Goal: Task Accomplishment & Management: Manage account settings

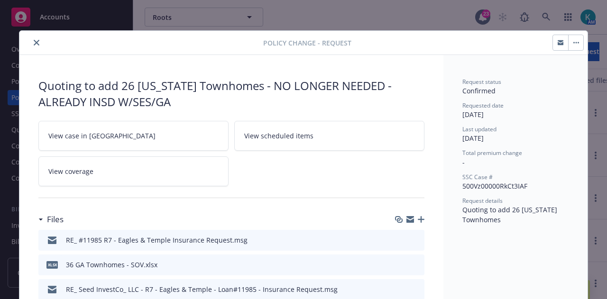
scroll to position [28, 0]
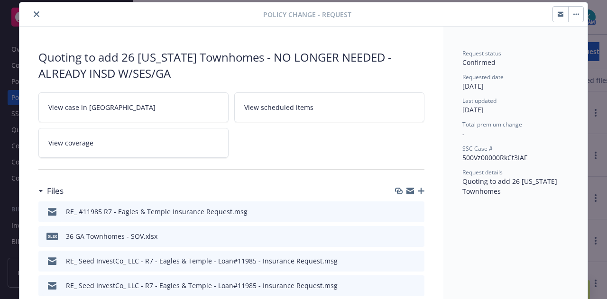
click at [34, 14] on icon "close" at bounding box center [37, 14] width 6 height 6
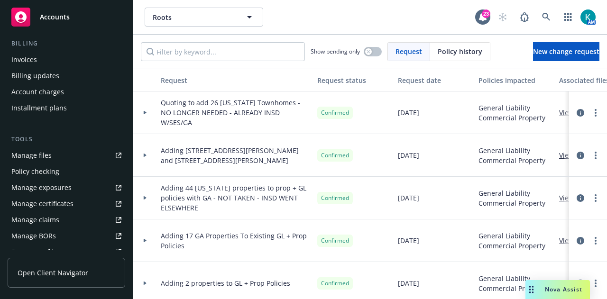
scroll to position [237, 0]
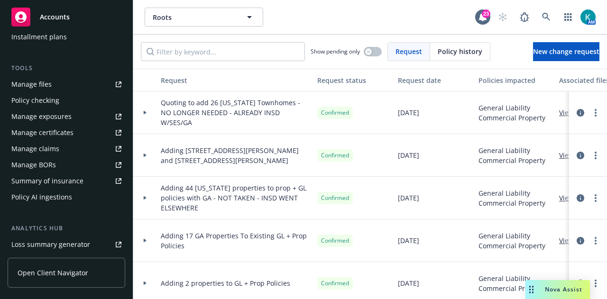
click at [79, 88] on link "Manage files" at bounding box center [67, 84] width 118 height 15
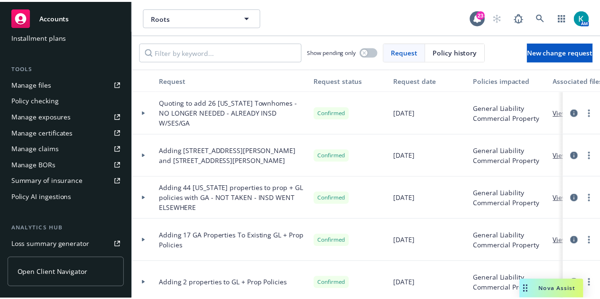
scroll to position [0, 0]
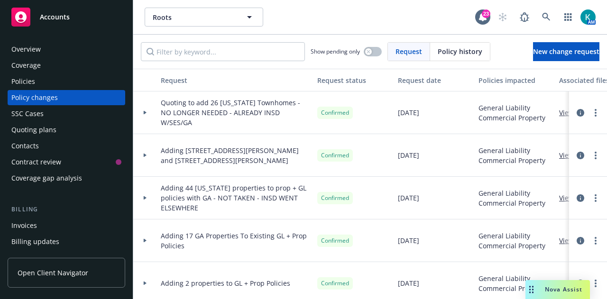
click at [78, 101] on div "Policy changes" at bounding box center [66, 97] width 110 height 15
click at [547, 49] on span "New change request" at bounding box center [566, 51] width 66 height 9
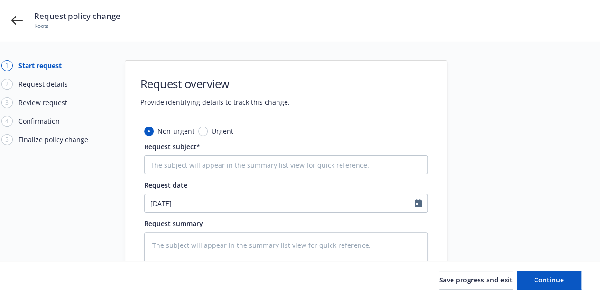
drag, startPoint x: 360, startPoint y: 148, endPoint x: 361, endPoint y: 153, distance: 5.8
click at [361, 153] on div "Request subject*" at bounding box center [286, 158] width 284 height 33
click at [362, 157] on input "Request subject*" at bounding box center [286, 165] width 284 height 19
paste input "383 3782 Paddington Trail"
type textarea "x"
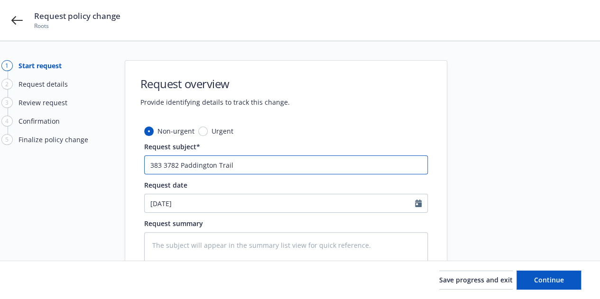
drag, startPoint x: 166, startPoint y: 163, endPoint x: 261, endPoint y: 175, distance: 96.6
click at [166, 163] on input "383 3782 Paddington Trail" at bounding box center [286, 165] width 284 height 19
click at [163, 161] on input "383 3782 Paddington Trail" at bounding box center [286, 165] width 284 height 19
type input "383 3782 Paddington Trail"
drag, startPoint x: 177, startPoint y: 165, endPoint x: 161, endPoint y: 167, distance: 15.4
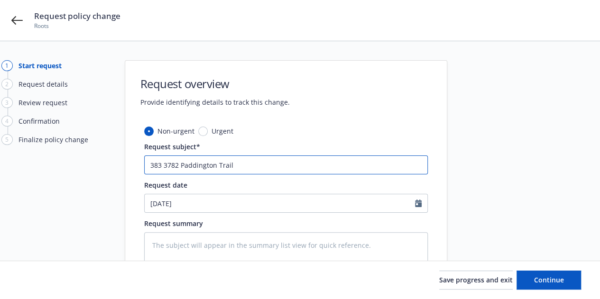
click at [142, 166] on div "Non-urgent Urgent Request subject* 383 3782 Paddington Trail Request date 09/26…" at bounding box center [286, 240] width 322 height 228
type textarea "x"
type input "A Paddington Trail"
type textarea "x"
type input "Ad Paddington Trail"
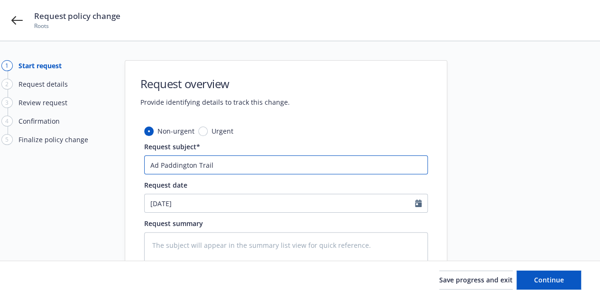
type textarea "x"
type input "Addi Paddington Trail"
type textarea "x"
type input "Addin Paddington Trail"
type textarea "x"
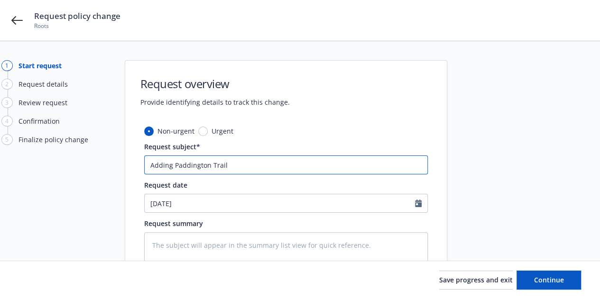
type input "Adding Paddington Trail"
paste input "3782"
type textarea "x"
type input "Adding 3782Paddington Trail"
type textarea "x"
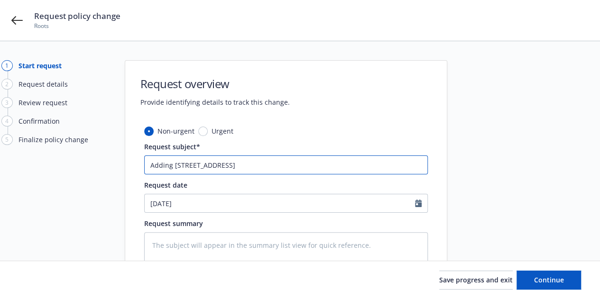
type input "Adding 3782 Paddington Trail"
type textarea "x"
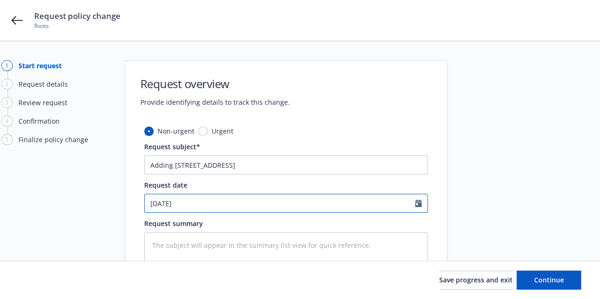
click at [257, 199] on input "[DATE]" at bounding box center [280, 204] width 270 height 18
select select "9"
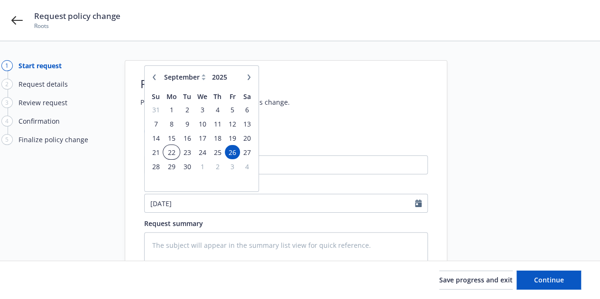
click at [174, 155] on span "22" at bounding box center [171, 153] width 14 height 12
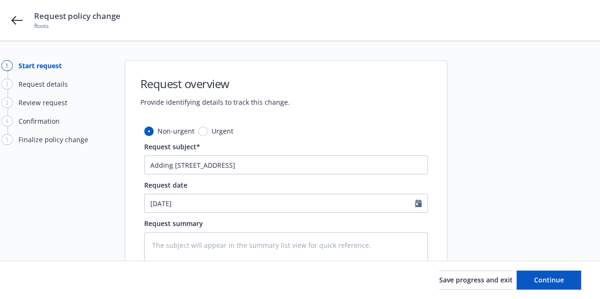
type textarea "x"
type input "[DATE]"
drag, startPoint x: 271, startPoint y: 165, endPoint x: 139, endPoint y: 172, distance: 133.0
click at [139, 172] on div "Non-urgent Urgent Request subject* Adding 3782 Paddington Trail Request date 09…" at bounding box center [286, 240] width 322 height 228
click at [279, 240] on textarea at bounding box center [286, 261] width 284 height 56
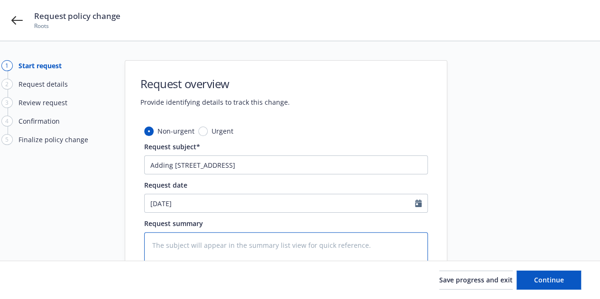
paste textarea "Adding 3782 Paddington Trail"
type textarea "x"
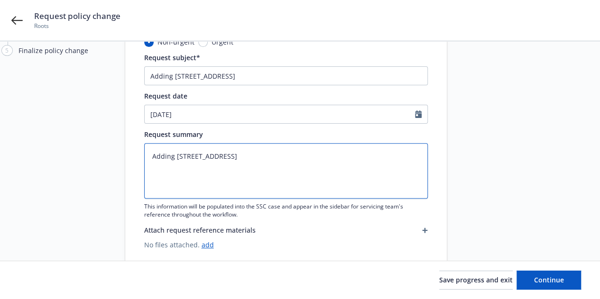
scroll to position [112, 0]
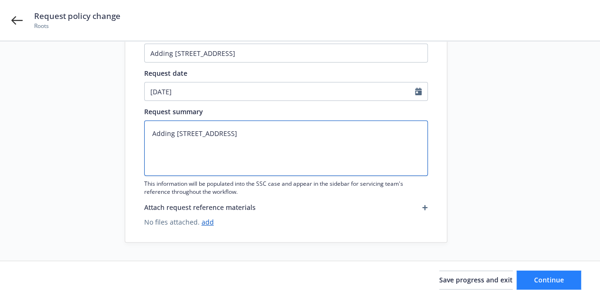
type textarea "Adding 3782 Paddington Trail"
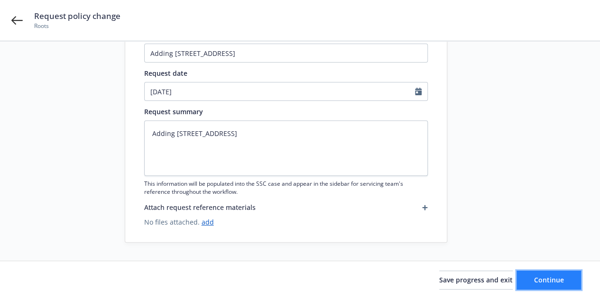
click at [578, 284] on button "Continue" at bounding box center [549, 280] width 65 height 19
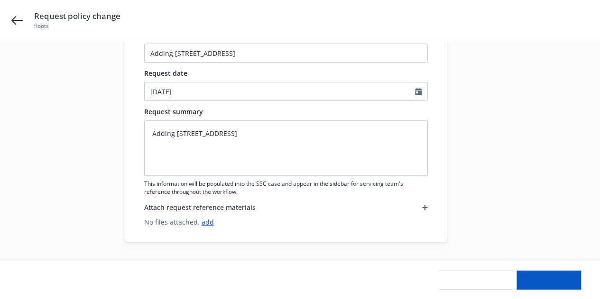
type textarea "x"
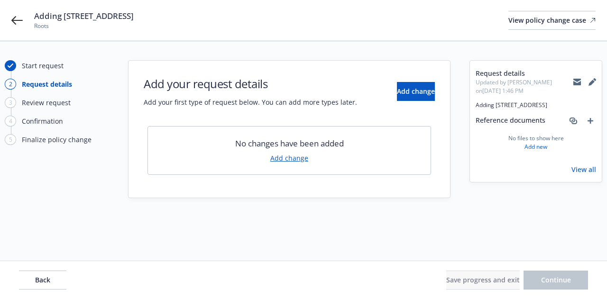
click at [298, 159] on link "Add change" at bounding box center [289, 158] width 38 height 10
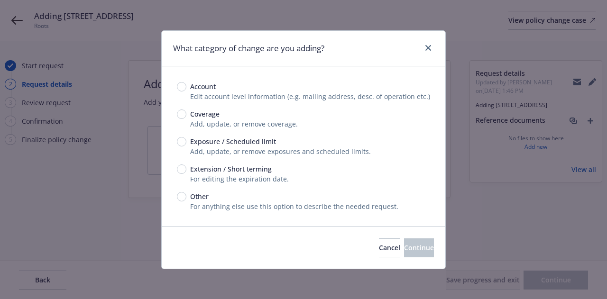
click at [188, 118] on span "Coverage" at bounding box center [203, 114] width 33 height 10
click at [187, 118] on input "Coverage" at bounding box center [181, 114] width 9 height 9
radio input "true"
click at [407, 240] on button "Continue" at bounding box center [419, 248] width 30 height 19
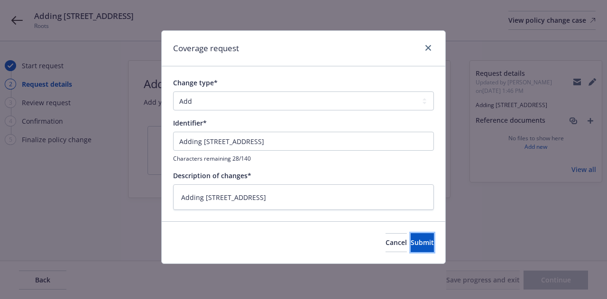
click at [411, 247] on button "Submit" at bounding box center [422, 242] width 23 height 19
type textarea "x"
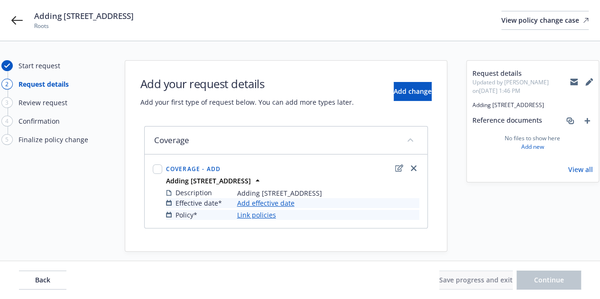
click at [281, 199] on link "Add effective date" at bounding box center [265, 203] width 57 height 10
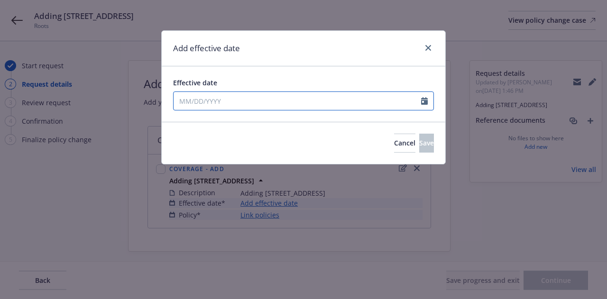
click at [374, 102] on input "Effective date" at bounding box center [298, 101] width 248 height 18
select select "9"
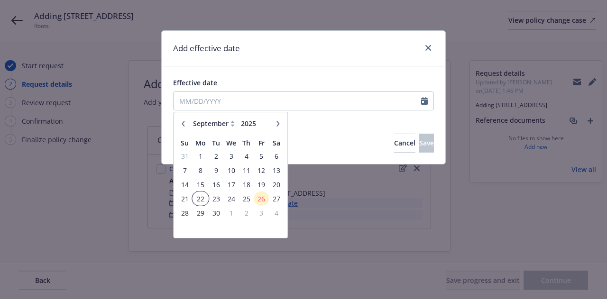
click at [204, 196] on span "22" at bounding box center [201, 199] width 14 height 12
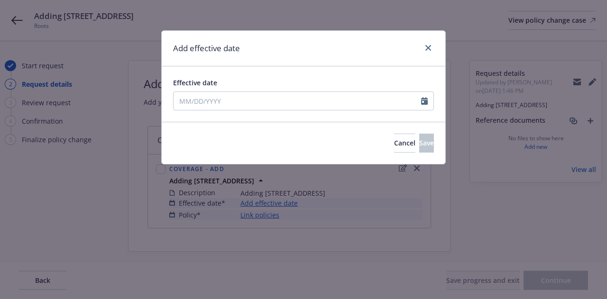
type input "[DATE]"
click at [422, 143] on button "Save" at bounding box center [427, 143] width 15 height 19
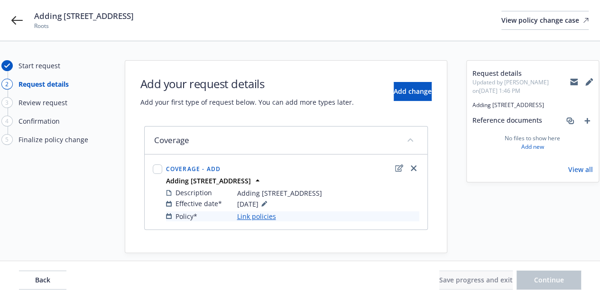
click at [269, 218] on link "Link policies" at bounding box center [256, 217] width 39 height 10
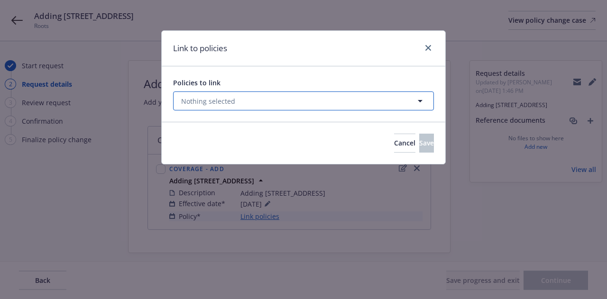
click at [313, 101] on button "Nothing selected" at bounding box center [303, 101] width 261 height 19
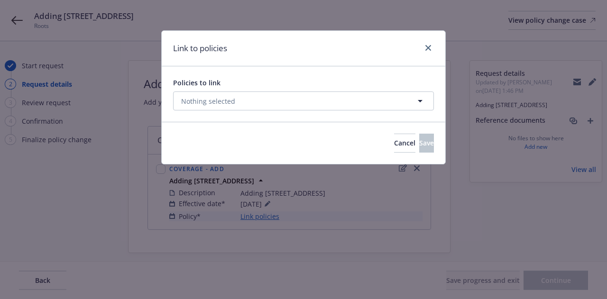
select select "ACTIVE"
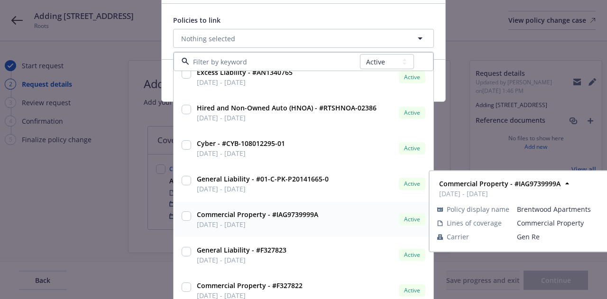
scroll to position [71, 0]
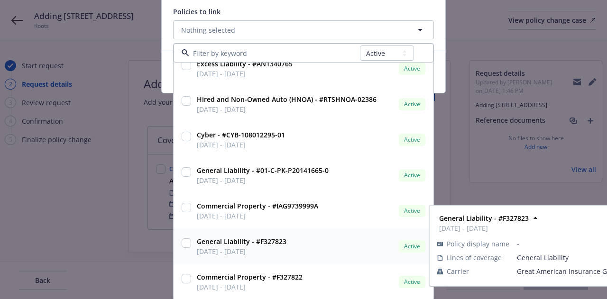
click at [182, 242] on input "checkbox" at bounding box center [186, 243] width 9 height 9
checkbox input "true"
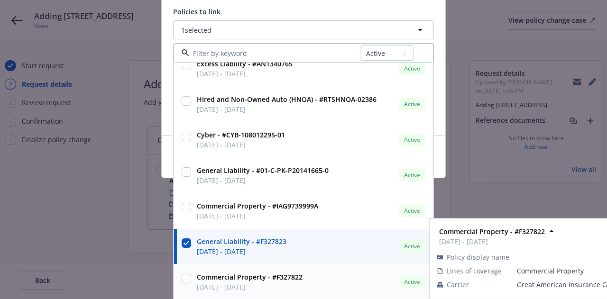
drag, startPoint x: 184, startPoint y: 281, endPoint x: 197, endPoint y: 278, distance: 13.7
click at [184, 280] on input "checkbox" at bounding box center [186, 278] width 9 height 9
checkbox input "true"
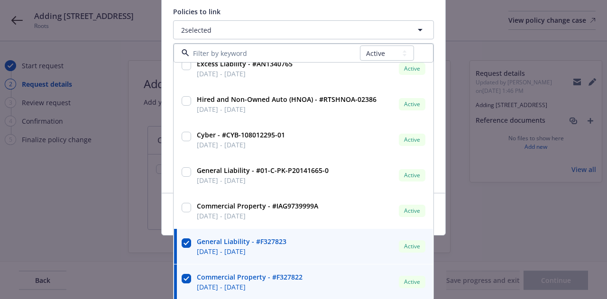
click at [365, 7] on div "Policies to link" at bounding box center [303, 12] width 261 height 10
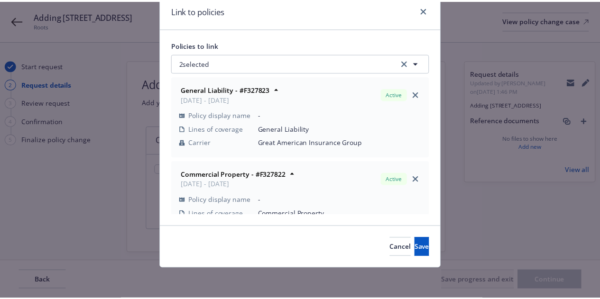
scroll to position [37, 0]
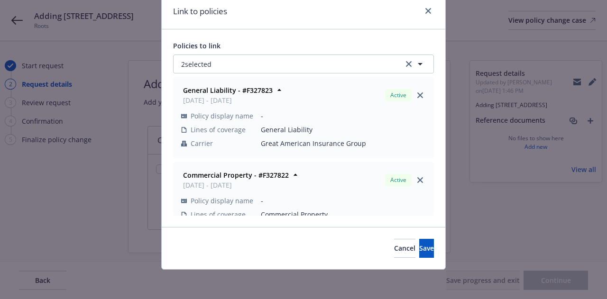
click at [405, 261] on div "Cancel Save" at bounding box center [304, 248] width 284 height 42
click at [420, 252] on button "Save" at bounding box center [427, 248] width 15 height 19
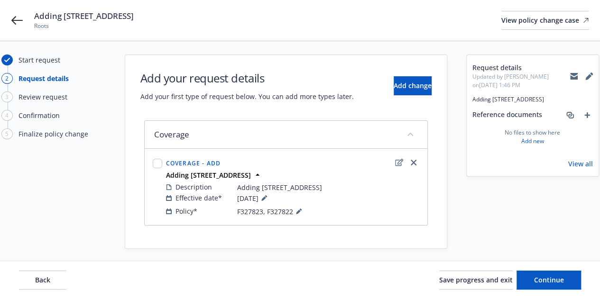
scroll to position [11, 0]
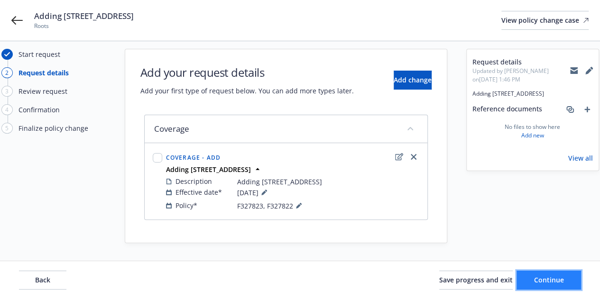
click at [549, 273] on button "Continue" at bounding box center [549, 280] width 65 height 19
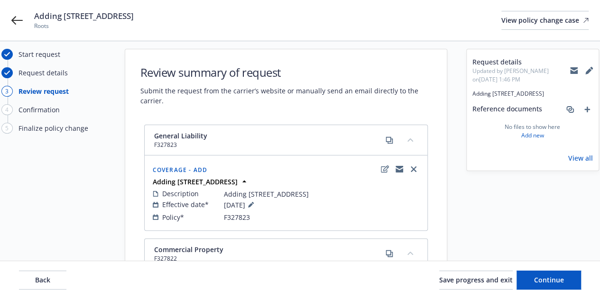
scroll to position [135, 0]
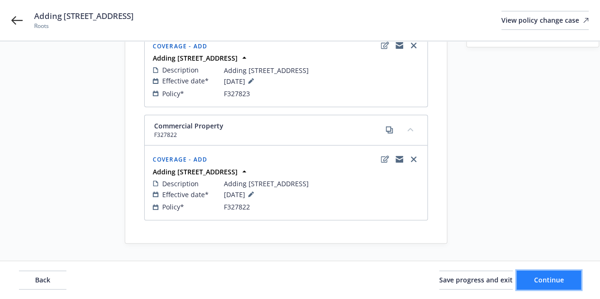
click at [558, 284] on span "Continue" at bounding box center [549, 280] width 30 height 9
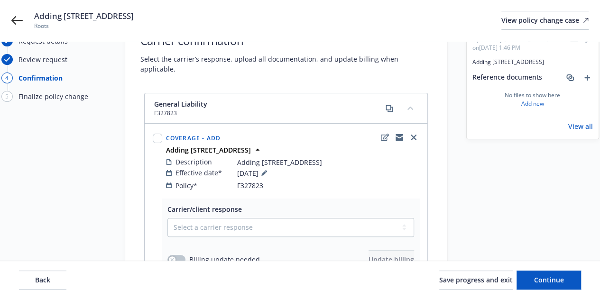
scroll to position [95, 0]
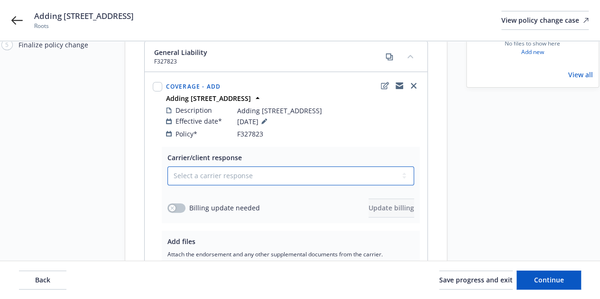
click at [248, 167] on select "Select a carrier response Accepted Accepted with revision No endorsement needed…" at bounding box center [291, 176] width 247 height 19
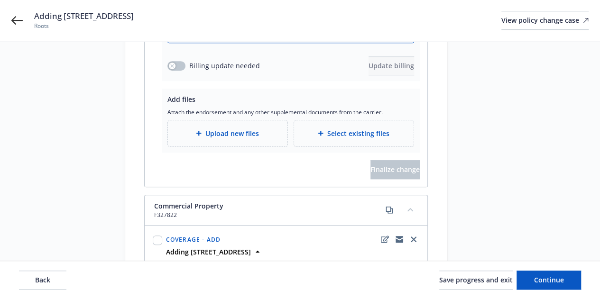
scroll to position [142, 0]
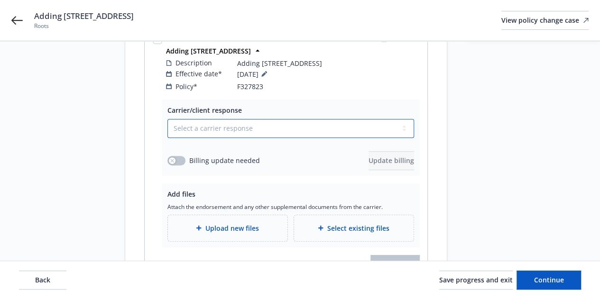
click at [277, 125] on select "Select a carrier response Accepted Accepted with revision No endorsement needed…" at bounding box center [291, 128] width 247 height 19
select select "ACCEPTED"
click at [168, 119] on select "Select a carrier response Accepted Accepted with revision No endorsement needed…" at bounding box center [291, 128] width 247 height 19
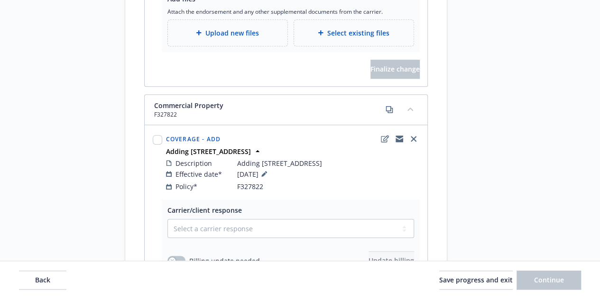
scroll to position [380, 0]
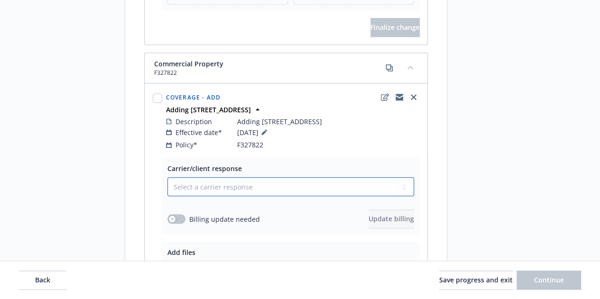
click at [279, 178] on select "Select a carrier response Accepted Accepted with revision No endorsement needed…" at bounding box center [291, 186] width 247 height 19
select select "ACCEPTED"
click at [168, 177] on select "Select a carrier response Accepted Accepted with revision No endorsement needed…" at bounding box center [291, 186] width 247 height 19
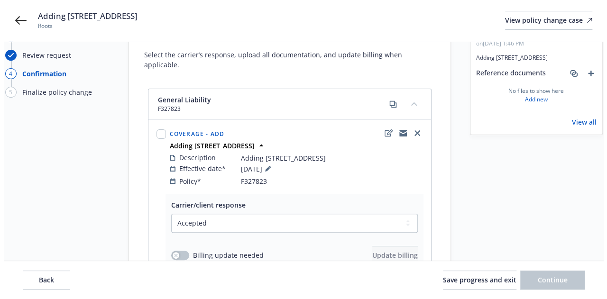
scroll to position [190, 0]
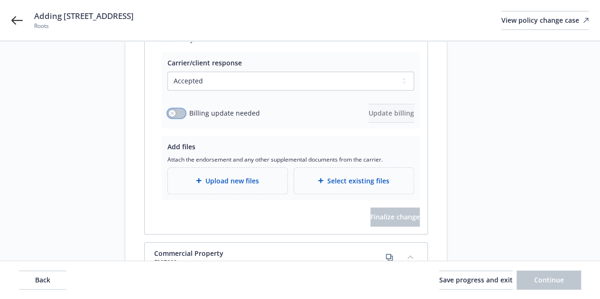
click at [174, 110] on div "button" at bounding box center [172, 113] width 7 height 7
click at [376, 104] on button "Update billing" at bounding box center [392, 113] width 46 height 19
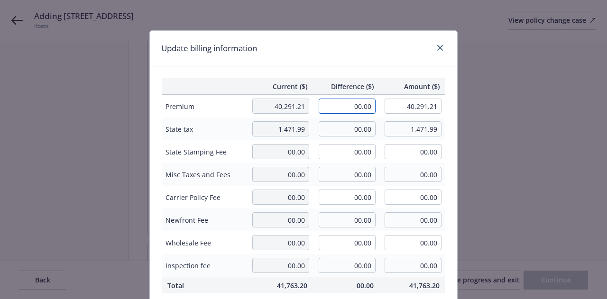
click at [344, 111] on input "00.00" at bounding box center [347, 106] width 57 height 15
type input "2.70"
type input "40,293.91"
type input "0.27"
click at [346, 125] on input "00.00" at bounding box center [347, 128] width 57 height 15
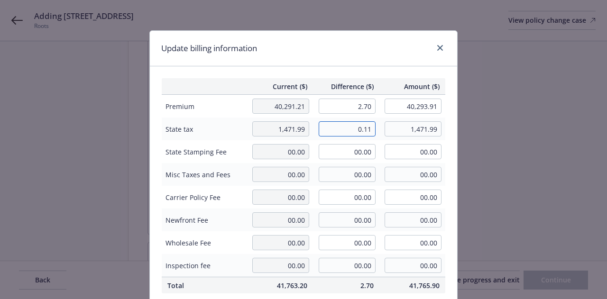
type input "0.11"
type input "1,472.10"
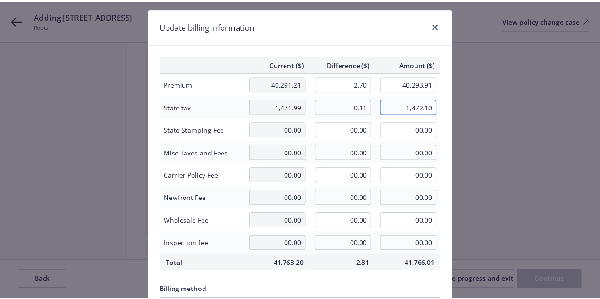
scroll to position [142, 0]
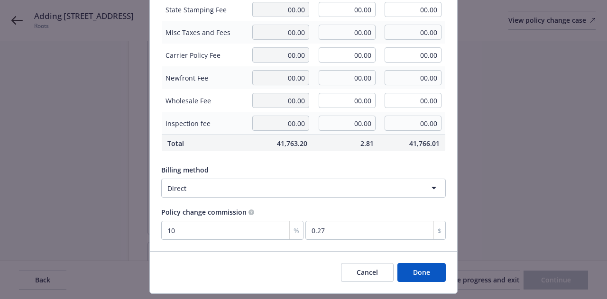
click at [436, 266] on button "Done" at bounding box center [422, 272] width 48 height 19
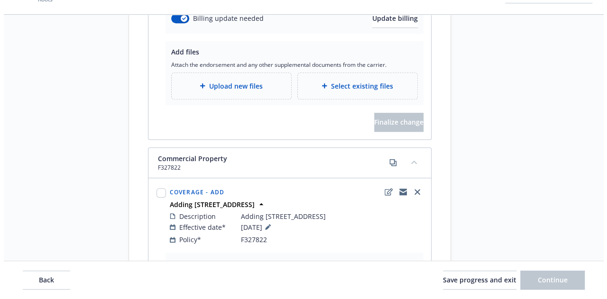
scroll to position [427, 0]
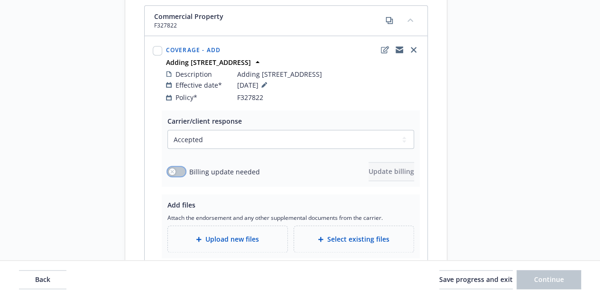
click at [182, 167] on button "button" at bounding box center [177, 171] width 18 height 9
click at [378, 165] on button "Update billing" at bounding box center [392, 171] width 46 height 19
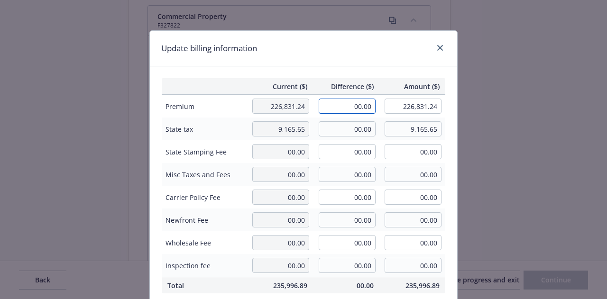
click at [349, 104] on input "00.00" at bounding box center [347, 106] width 57 height 15
type input "28.90"
type input "226,860.14"
type input "2.89"
click at [348, 128] on input "00.00" at bounding box center [347, 128] width 57 height 15
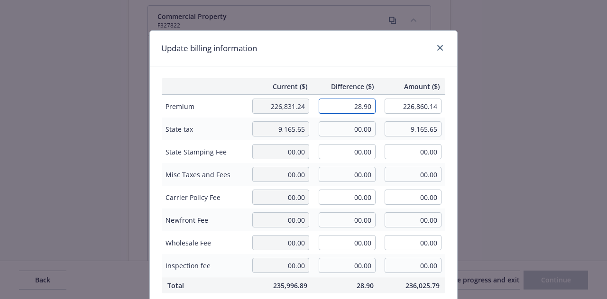
click at [354, 108] on input "28.90" at bounding box center [347, 106] width 57 height 15
type input "30.75"
type input "226,861.99"
type input "3.08"
click at [357, 135] on input "00.00" at bounding box center [347, 128] width 57 height 15
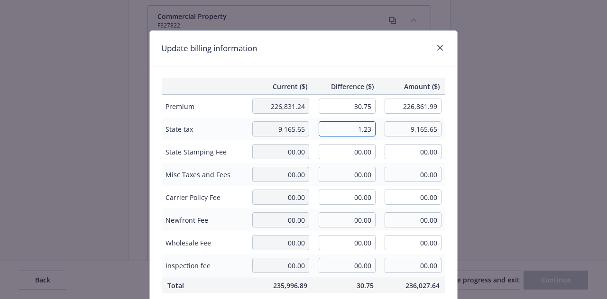
type input "1.23"
type input "9,166.88"
click at [319, 155] on input "00.00" at bounding box center [347, 151] width 57 height 15
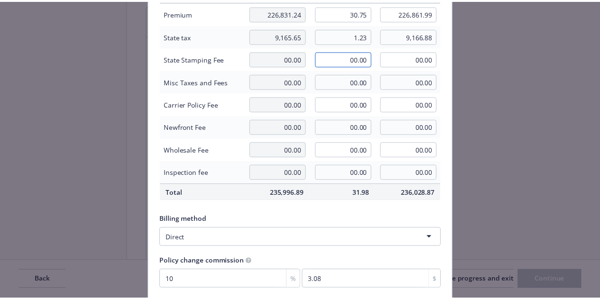
scroll to position [167, 0]
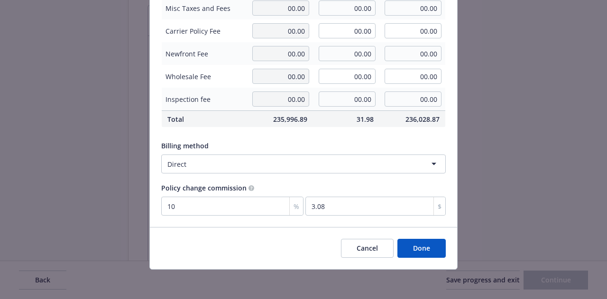
click at [419, 240] on button "Done" at bounding box center [422, 248] width 48 height 19
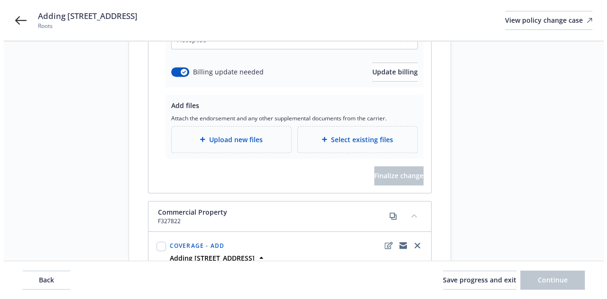
scroll to position [237, 0]
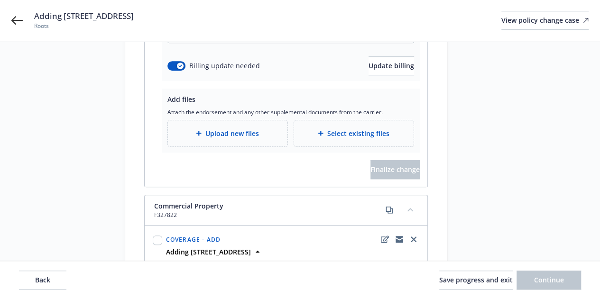
click at [250, 129] on span "Upload new files" at bounding box center [232, 134] width 54 height 10
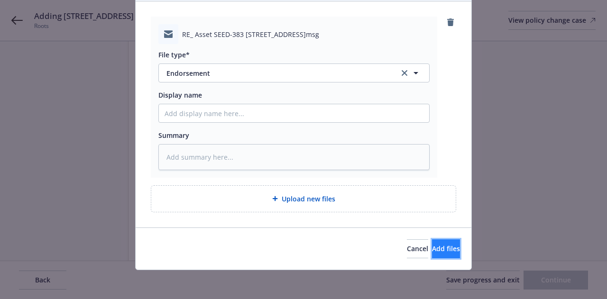
click at [432, 249] on span "Add files" at bounding box center [446, 248] width 28 height 9
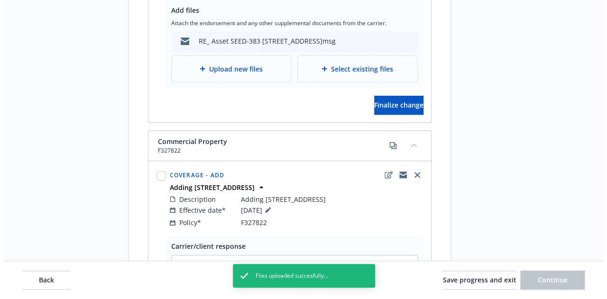
scroll to position [285, 0]
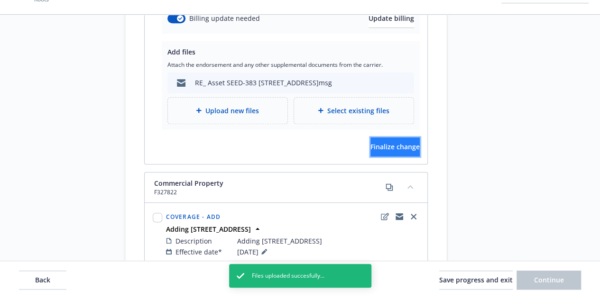
click at [371, 142] on span "Finalize change" at bounding box center [395, 146] width 49 height 9
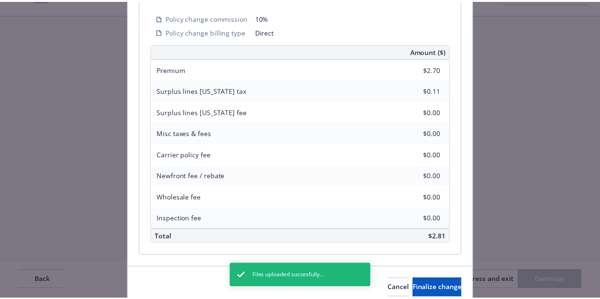
scroll to position [340, 0]
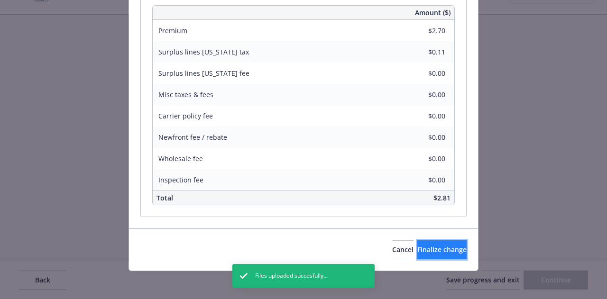
click at [446, 242] on button "Finalize change" at bounding box center [442, 250] width 49 height 19
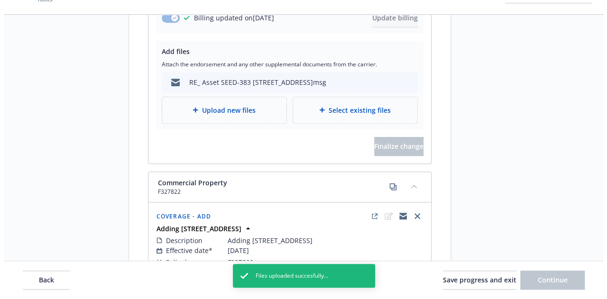
scroll to position [512, 0]
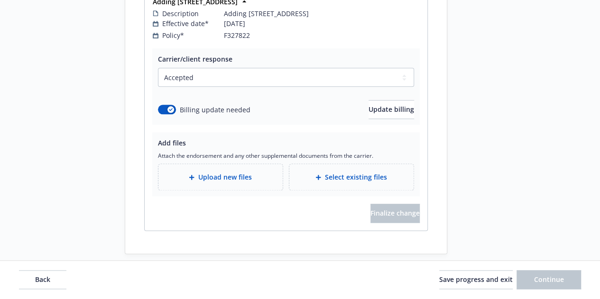
click at [250, 177] on div "Upload new files" at bounding box center [221, 177] width 124 height 26
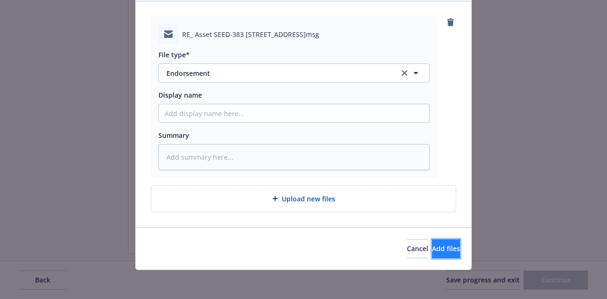
click at [440, 241] on button "Add files" at bounding box center [446, 249] width 28 height 19
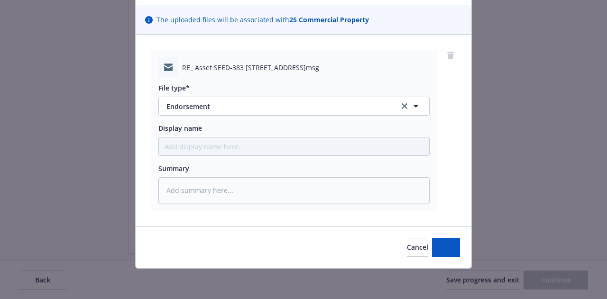
scroll to position [60, 0]
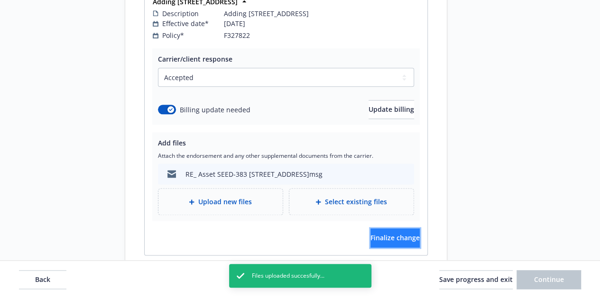
click at [416, 233] on button "Finalize change" at bounding box center [395, 238] width 49 height 19
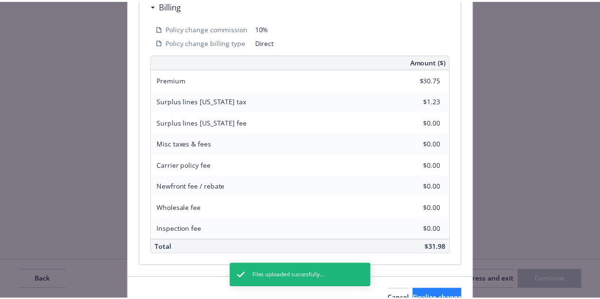
scroll to position [332, 0]
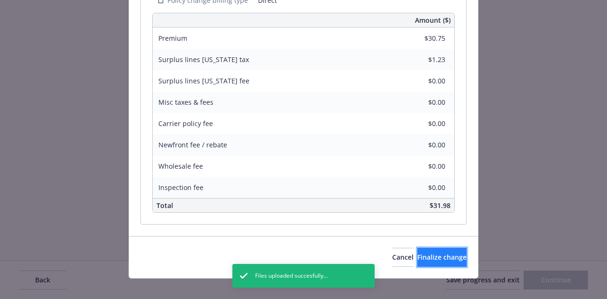
click at [448, 261] on button "Finalize change" at bounding box center [442, 257] width 49 height 19
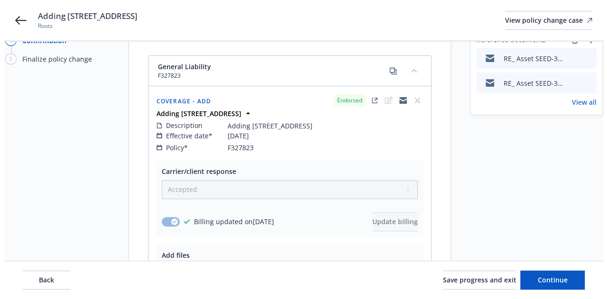
scroll to position [37, 0]
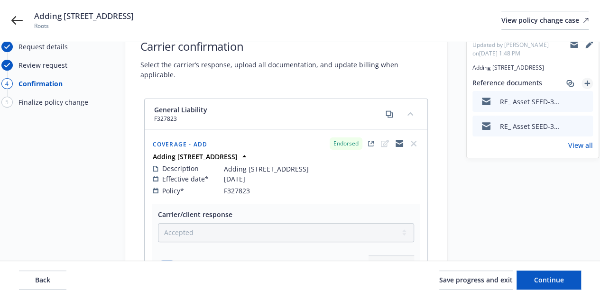
click at [591, 82] on link "add" at bounding box center [587, 83] width 11 height 11
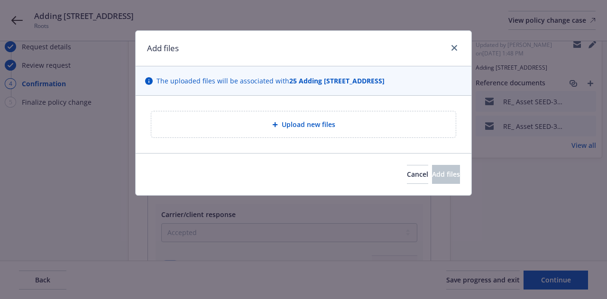
type textarea "x"
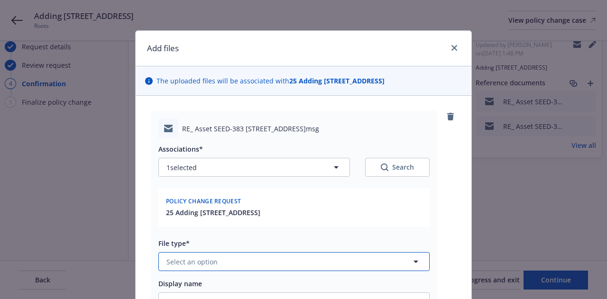
click at [277, 254] on button "Select an option" at bounding box center [294, 261] width 271 height 19
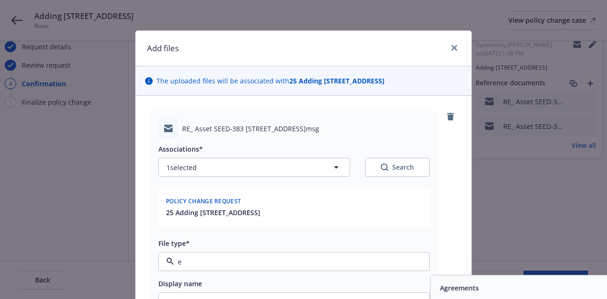
type input "em"
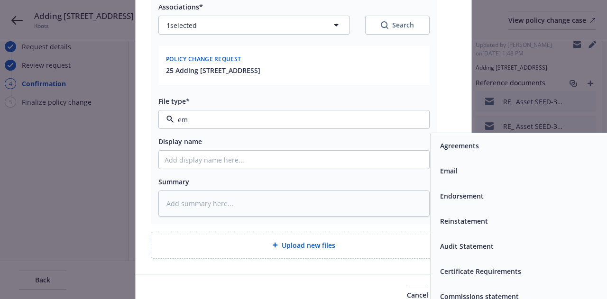
click at [444, 178] on div "Email" at bounding box center [566, 171] width 270 height 25
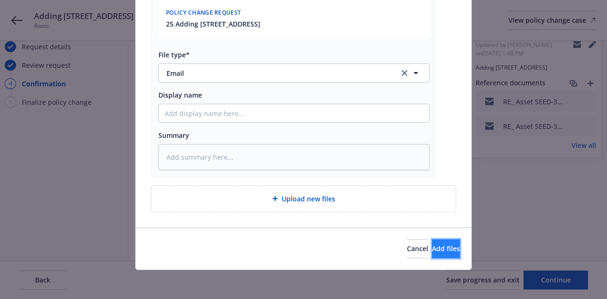
click at [432, 245] on span "Add files" at bounding box center [446, 248] width 28 height 9
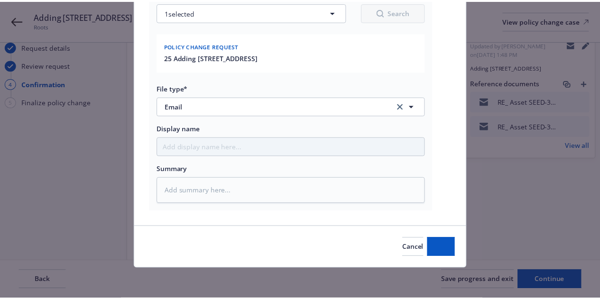
scroll to position [155, 0]
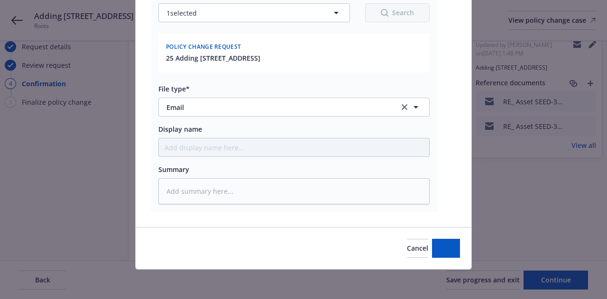
type textarea "x"
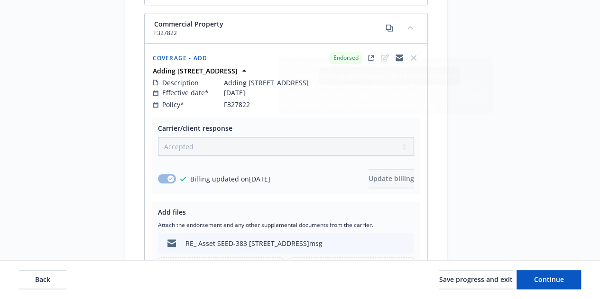
scroll to position [538, 0]
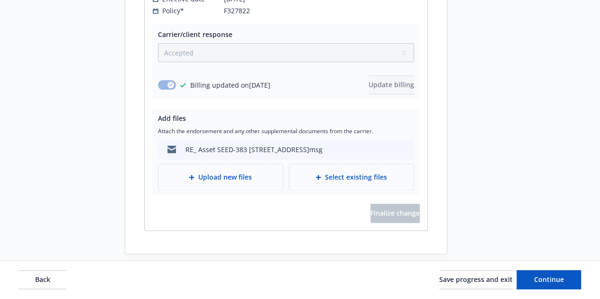
click at [554, 270] on div "Back Save progress and exit Continue" at bounding box center [300, 280] width 600 height 38
click at [554, 285] on button "Continue" at bounding box center [549, 280] width 65 height 19
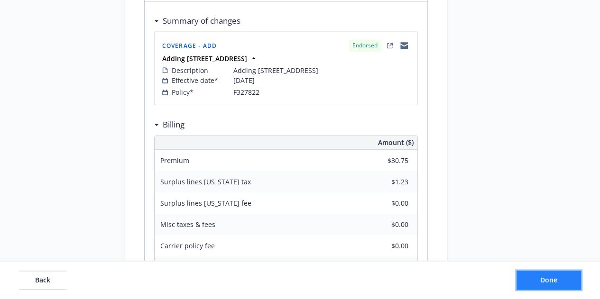
click at [555, 282] on span "Done" at bounding box center [549, 280] width 17 height 9
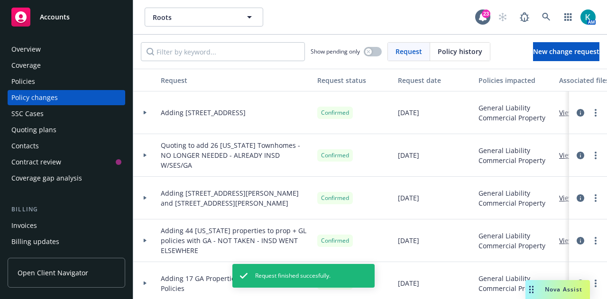
click at [66, 23] on div "Accounts" at bounding box center [66, 17] width 110 height 19
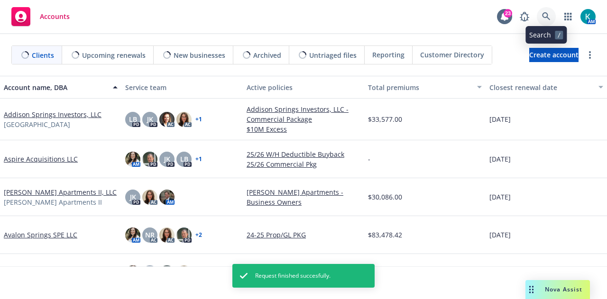
click at [552, 15] on link at bounding box center [546, 16] width 19 height 19
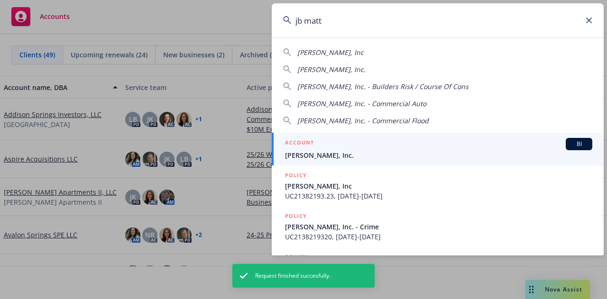
type input "jb matt"
click at [369, 142] on div "ACCOUNT BI" at bounding box center [439, 144] width 308 height 12
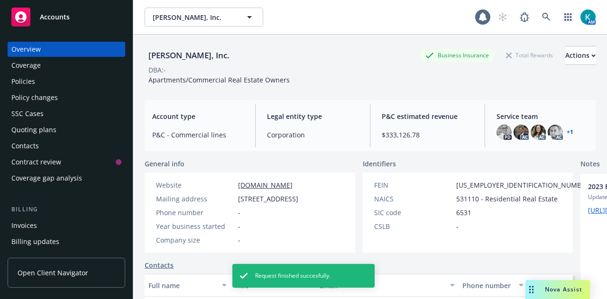
click at [50, 87] on div "Policies" at bounding box center [66, 81] width 110 height 15
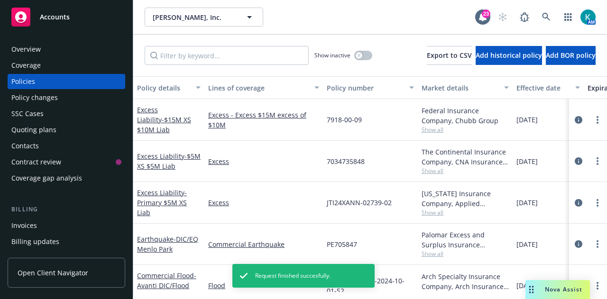
click at [53, 97] on div "Policy changes" at bounding box center [34, 97] width 47 height 15
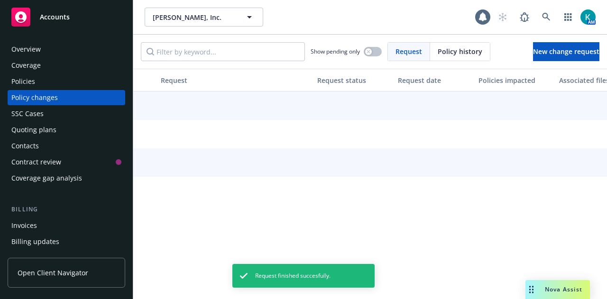
click at [67, 132] on div "Quoting plans" at bounding box center [66, 129] width 110 height 15
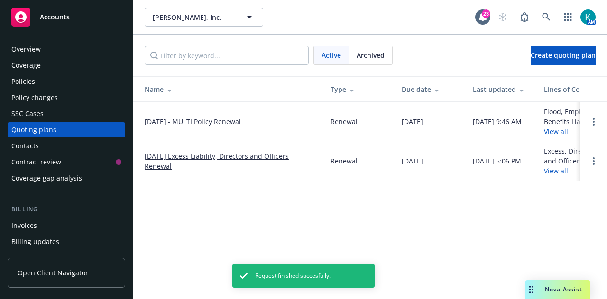
click at [163, 121] on link "[DATE] - MULTI Policy Renewal" at bounding box center [193, 122] width 96 height 10
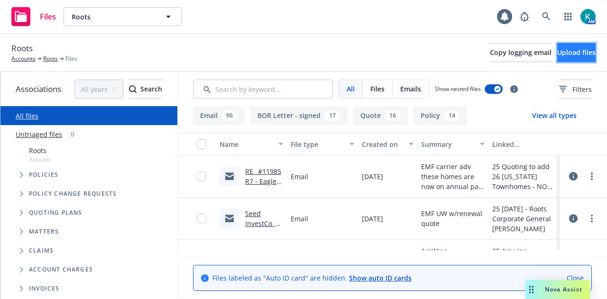
click at [587, 54] on button "Upload files" at bounding box center [577, 52] width 38 height 19
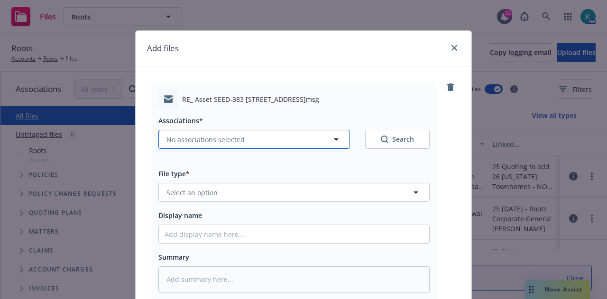
click at [266, 136] on button "No associations selected" at bounding box center [255, 139] width 192 height 19
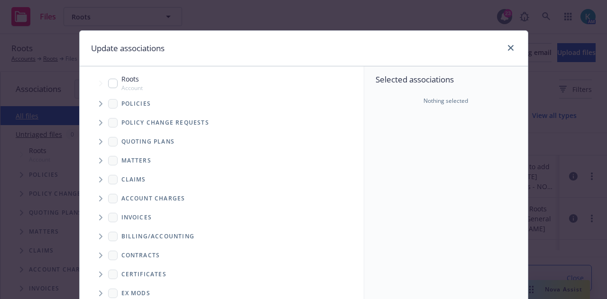
click at [99, 102] on icon "Tree Example" at bounding box center [101, 104] width 4 height 6
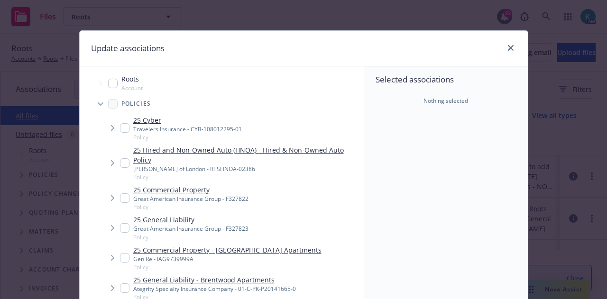
type textarea "x"
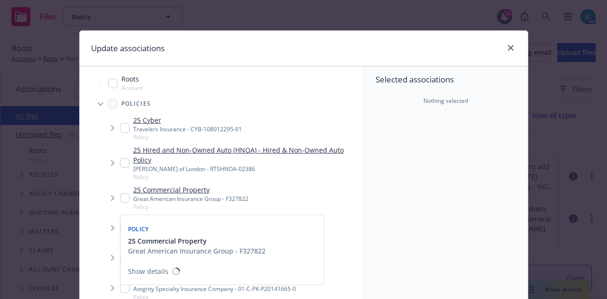
click at [125, 202] on div "25 Commercial Property Great American Insurance Group - F327822 Policy" at bounding box center [184, 198] width 129 height 26
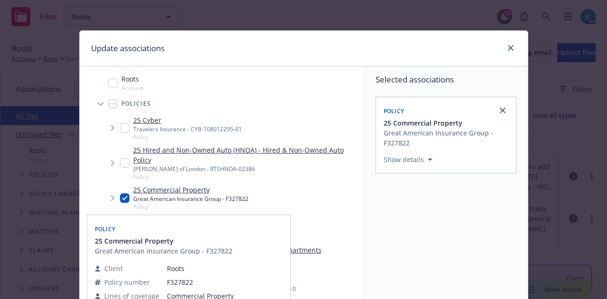
click at [119, 226] on div "Policy" at bounding box center [189, 228] width 192 height 15
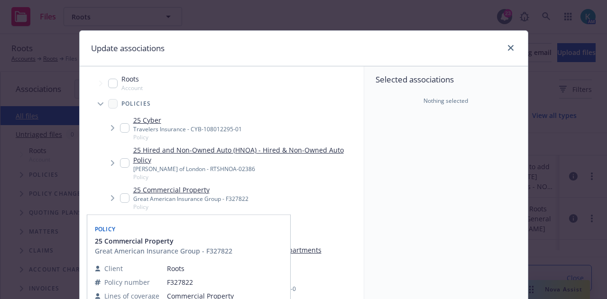
click at [122, 197] on input "Tree Example" at bounding box center [124, 198] width 9 height 9
checkbox input "true"
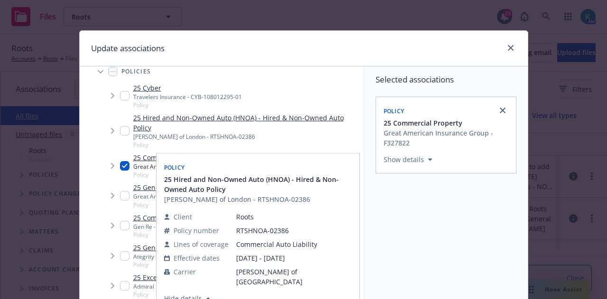
scroll to position [47, 0]
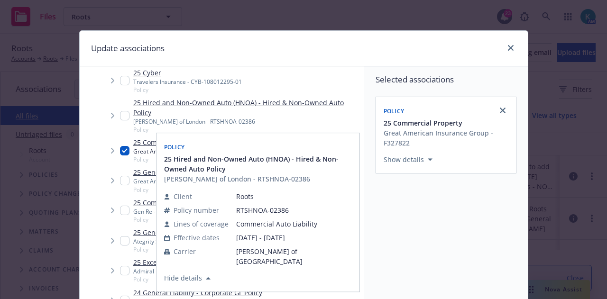
click at [122, 181] on input "Tree Example" at bounding box center [124, 180] width 9 height 9
checkbox input "true"
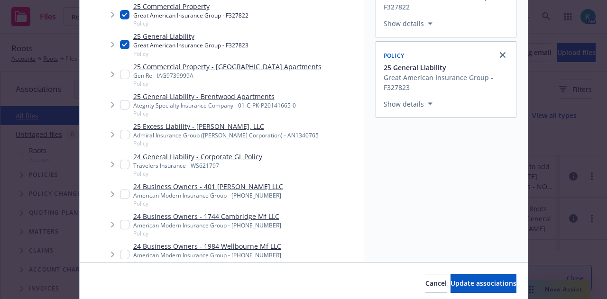
scroll to position [172, 0]
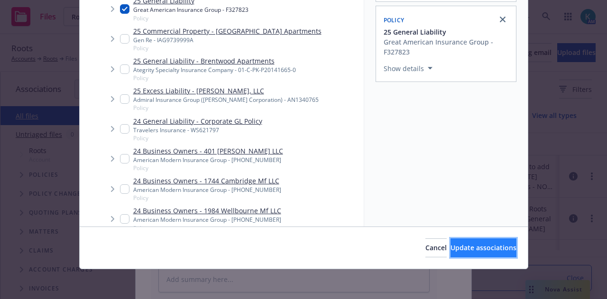
click at [491, 248] on span "Update associations" at bounding box center [484, 247] width 66 height 9
type textarea "x"
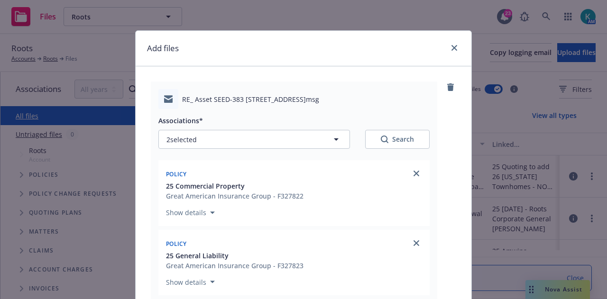
scroll to position [142, 0]
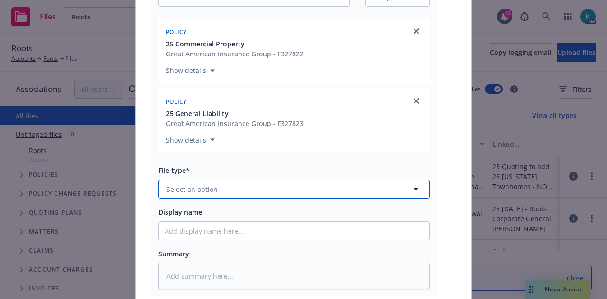
click at [340, 186] on button "Select an option" at bounding box center [294, 189] width 271 height 19
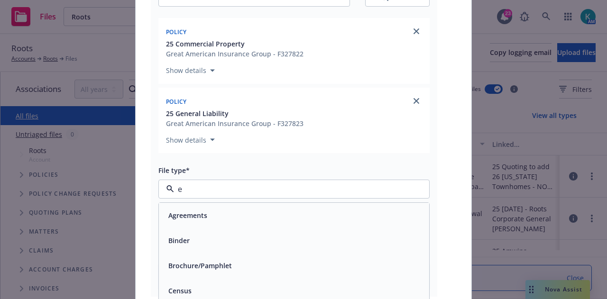
type input "em"
click at [326, 233] on div "Email" at bounding box center [294, 240] width 270 height 25
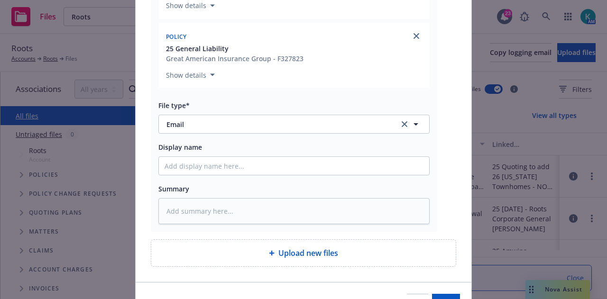
scroll to position [237, 0]
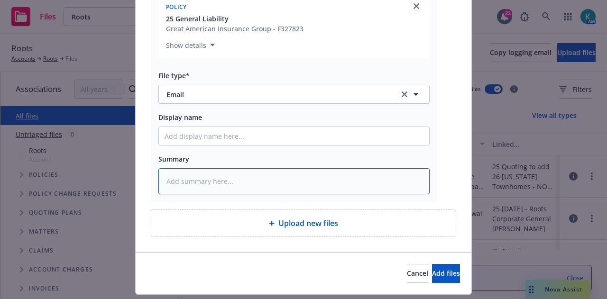
click at [317, 182] on textarea at bounding box center [294, 181] width 271 height 26
type textarea "x"
type textarea "E"
type textarea "x"
type textarea "EM"
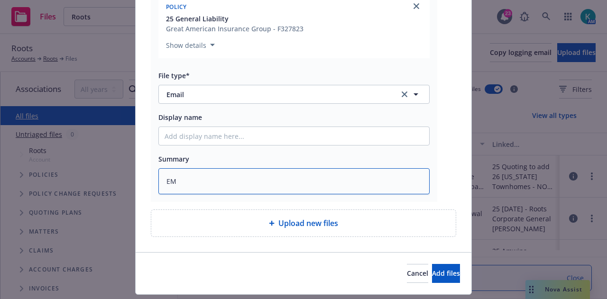
type textarea "x"
type textarea "EMF"
type textarea "x"
type textarea "EMF"
type textarea "x"
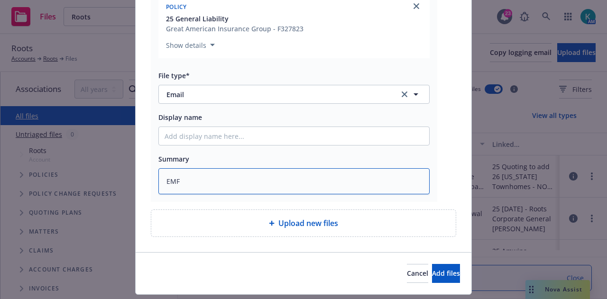
type textarea "EMF S"
type textarea "x"
type textarea "EMF SE"
type textarea "x"
type textarea "EMF SES"
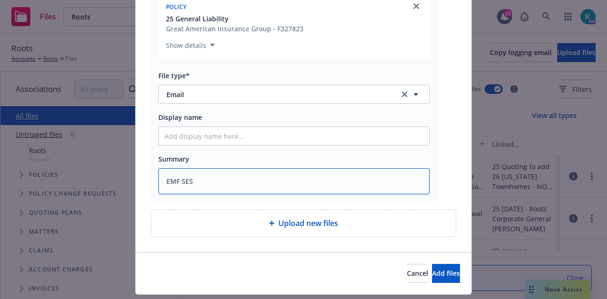
type textarea "x"
type textarea "EMF SES"
type textarea "x"
type textarea "EMF SES a"
type textarea "x"
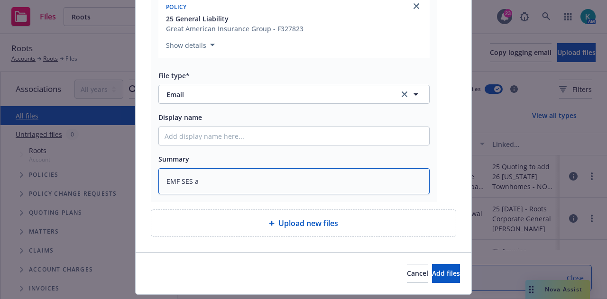
type textarea "EMF SES ad"
type textarea "x"
type textarea "EMF SES adv"
type textarea "x"
type textarea "EMF SES adv"
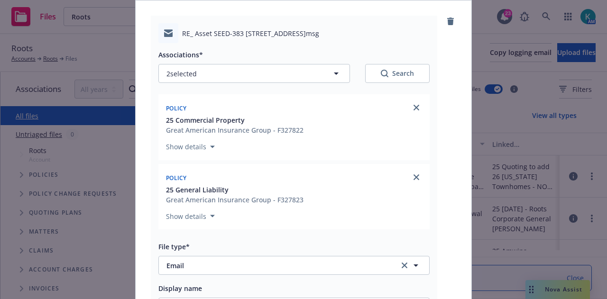
scroll to position [0, 0]
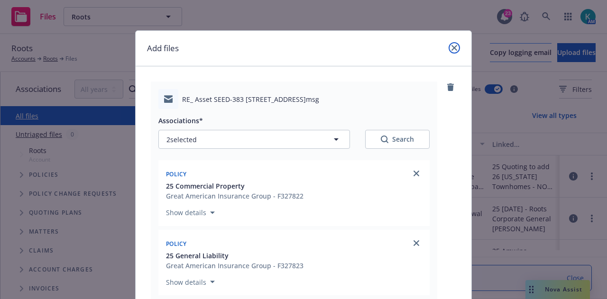
click at [452, 49] on icon "close" at bounding box center [455, 48] width 6 height 6
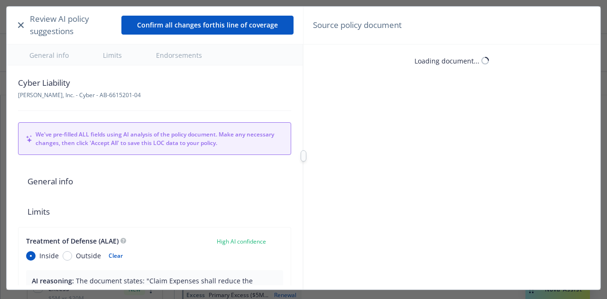
click at [20, 23] on div "Review AI policy suggestions" at bounding box center [68, 25] width 105 height 25
type textarea "x"
click at [20, 24] on icon "button" at bounding box center [21, 25] width 6 height 6
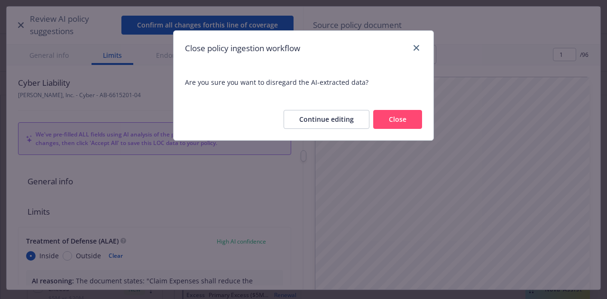
click at [415, 119] on button "Close" at bounding box center [397, 119] width 49 height 19
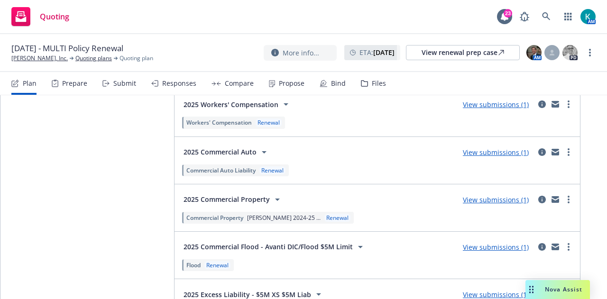
scroll to position [1978, 0]
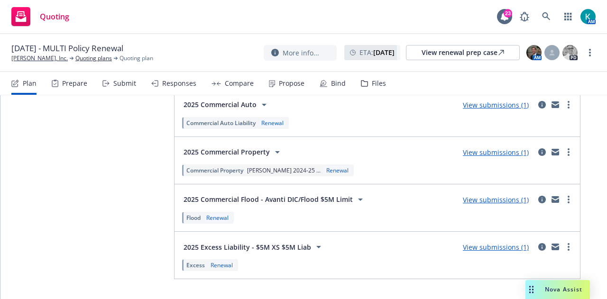
click at [496, 243] on link "View submissions (1)" at bounding box center [496, 247] width 66 height 9
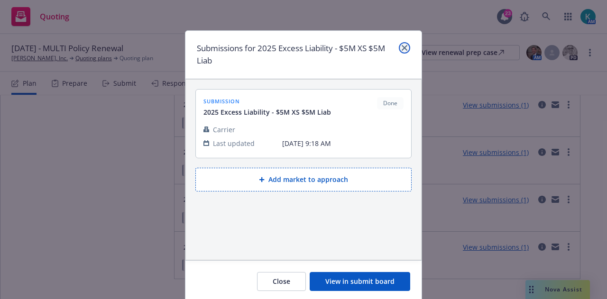
click at [403, 47] on icon "close" at bounding box center [405, 48] width 6 height 6
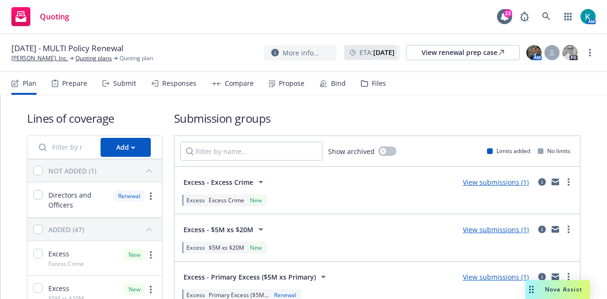
scroll to position [95, 0]
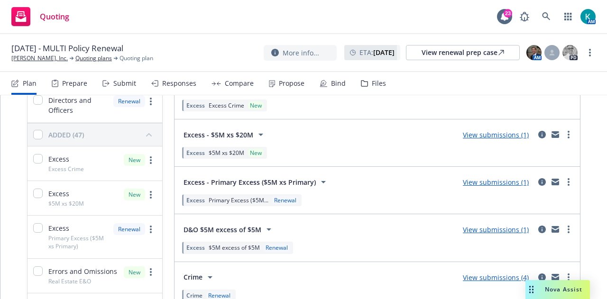
click at [486, 183] on link "View submissions (1)" at bounding box center [496, 182] width 66 height 9
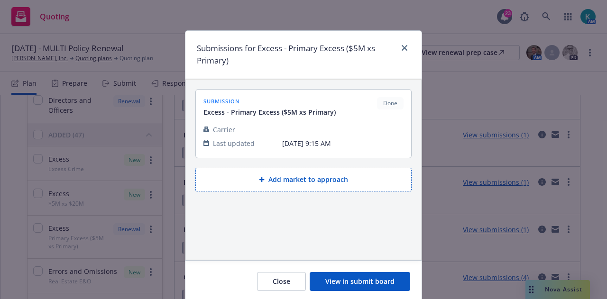
click at [355, 270] on div "Close View in submit board" at bounding box center [304, 282] width 236 height 42
click at [356, 273] on button "View in submit board" at bounding box center [360, 281] width 101 height 19
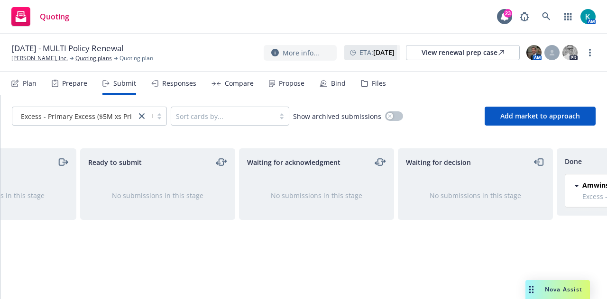
scroll to position [0, 207]
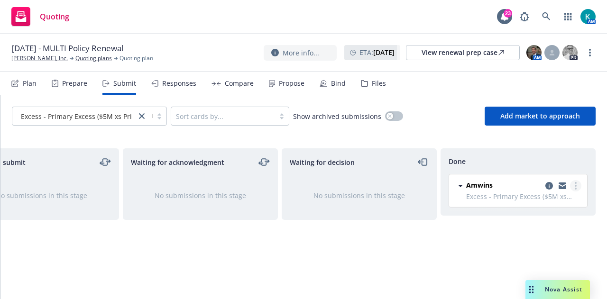
click at [574, 187] on link "more" at bounding box center [575, 185] width 11 height 11
click at [522, 225] on span "Add accepted decision" at bounding box center [534, 223] width 95 height 9
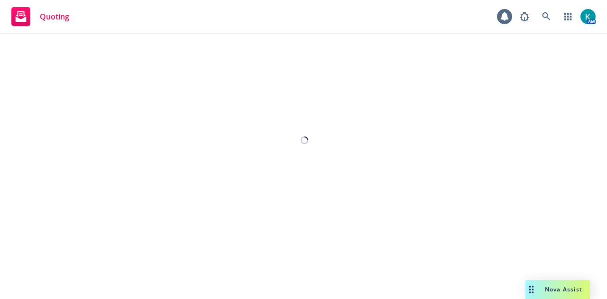
select select "12"
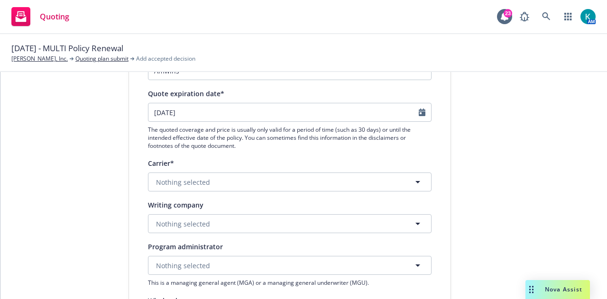
scroll to position [95, 0]
click at [247, 179] on button "Nothing selected" at bounding box center [290, 182] width 284 height 19
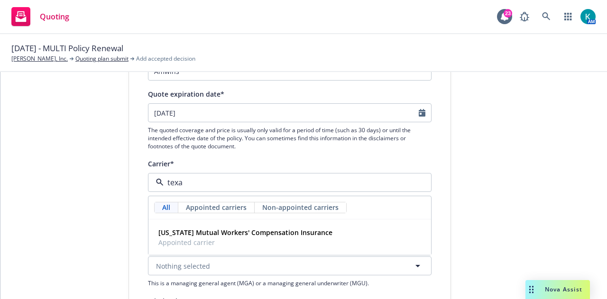
type input "[US_STATE]"
click at [290, 233] on strong "[US_STATE] Mutual Workers' Compensation Insurance" at bounding box center [246, 232] width 174 height 9
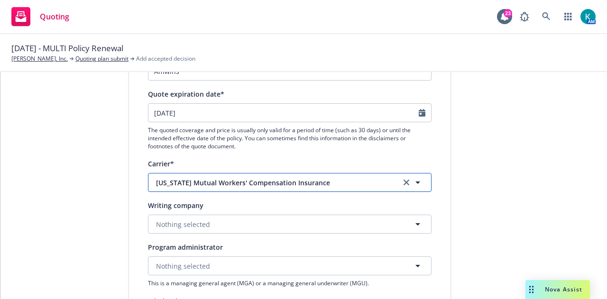
click at [283, 177] on button "[US_STATE] Mutual Workers' Compensation Insurance" at bounding box center [290, 182] width 284 height 19
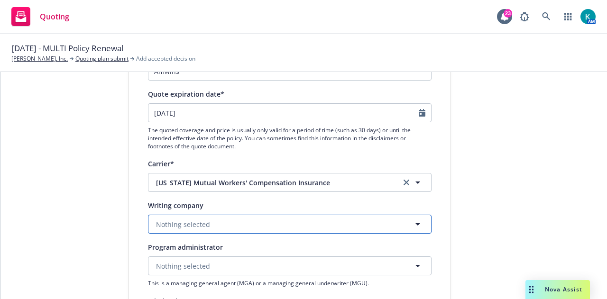
click at [229, 224] on button "Nothing selected" at bounding box center [290, 224] width 284 height 19
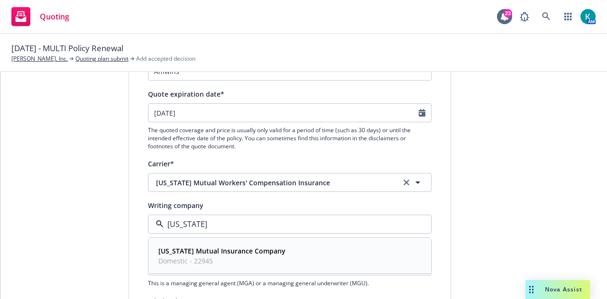
click at [233, 261] on span "Domestic - 22945" at bounding box center [222, 261] width 127 height 10
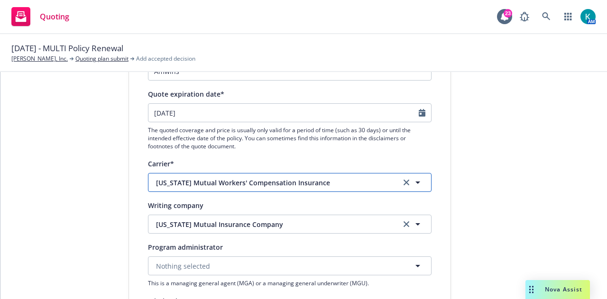
click at [251, 181] on span "[US_STATE] Mutual Workers' Compensation Insurance" at bounding box center [271, 183] width 231 height 10
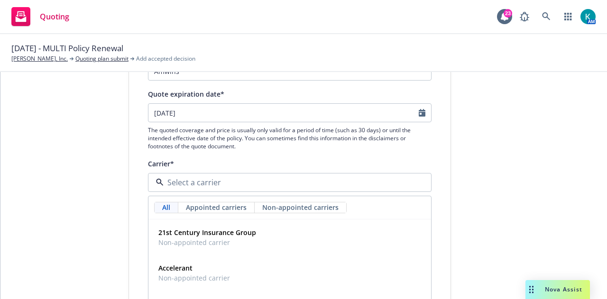
drag, startPoint x: 479, startPoint y: 177, endPoint x: 432, endPoint y: 178, distance: 47.5
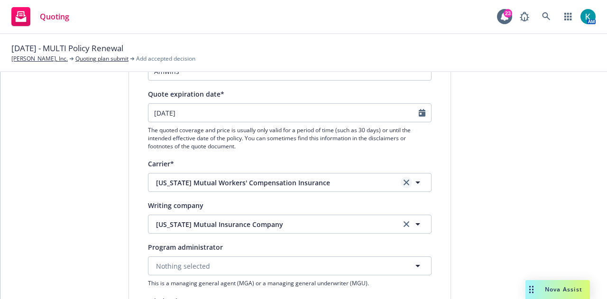
click at [404, 182] on icon "clear selection" at bounding box center [407, 183] width 6 height 6
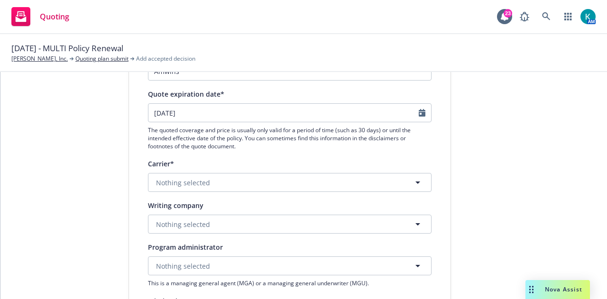
click at [370, 210] on div "Writing company" at bounding box center [290, 205] width 284 height 11
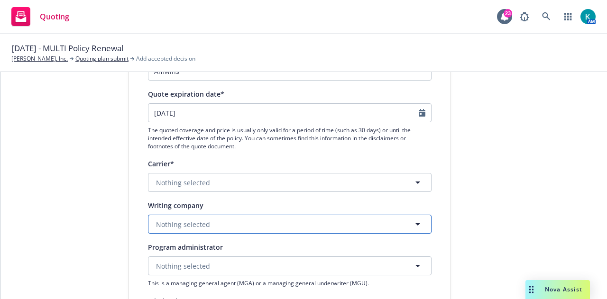
click at [365, 220] on button "Nothing selected" at bounding box center [290, 224] width 284 height 19
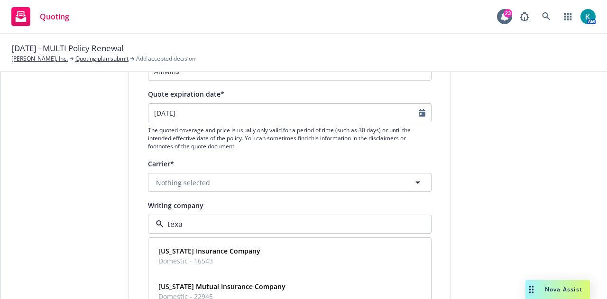
type input "[US_STATE]"
click at [347, 255] on div "[US_STATE] Insurance Company Domestic - 16543" at bounding box center [290, 256] width 270 height 24
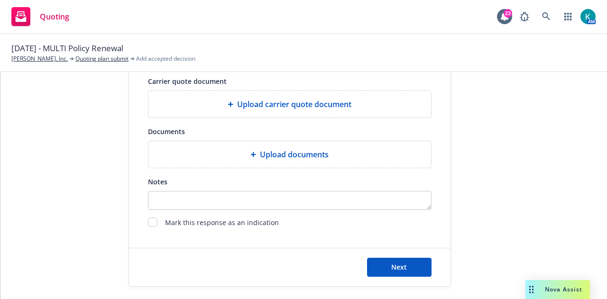
scroll to position [445, 0]
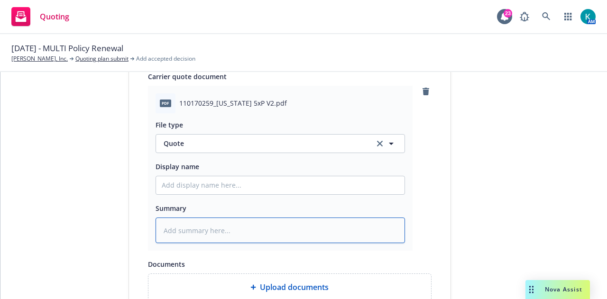
click at [237, 240] on textarea at bounding box center [281, 231] width 250 height 26
type textarea "x"
type textarea "R"
type textarea "x"
type textarea "Re"
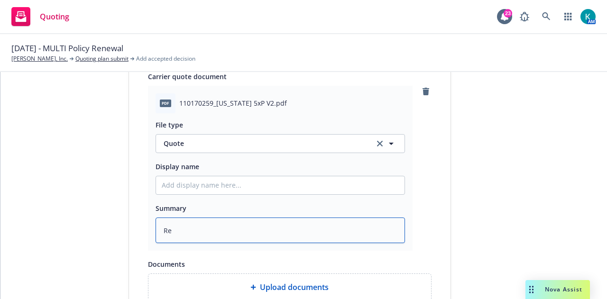
type textarea "x"
type textarea "Rev"
type textarea "x"
type textarea "Revi"
type textarea "x"
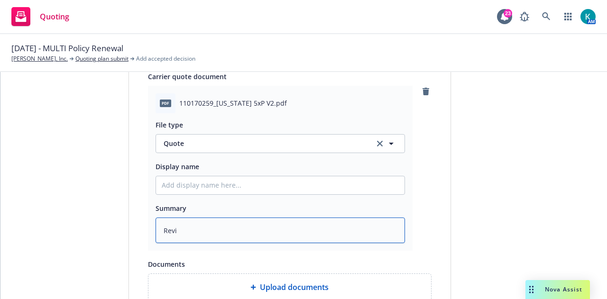
type textarea "[PERSON_NAME]"
type textarea "x"
type textarea "Revise"
type textarea "x"
type textarea "Revised"
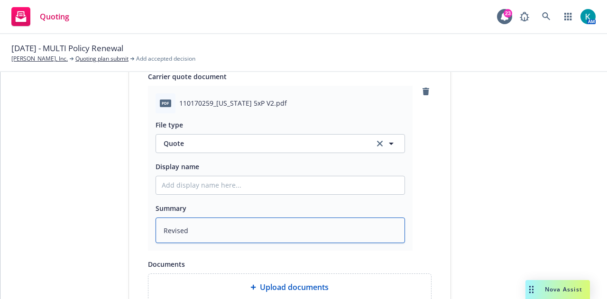
type textarea "x"
type textarea "Revised"
type textarea "x"
type textarea "Revised $"
type textarea "x"
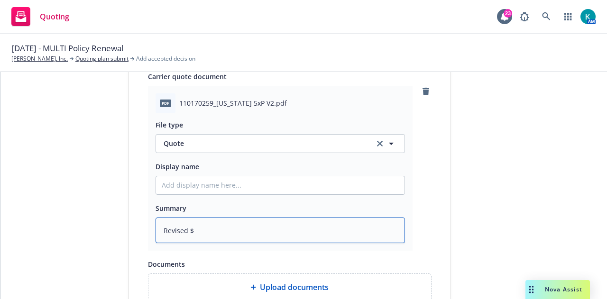
type textarea "Revised $5"
type textarea "x"
type textarea "Revised $5m"
type textarea "x"
type textarea "Revised $5m"
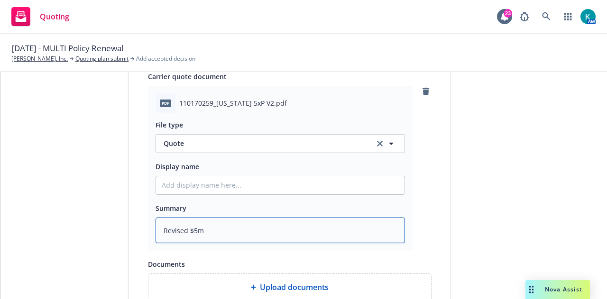
type textarea "x"
type textarea "Revised $5m p"
type textarea "x"
type textarea "Revised $5m pr"
type textarea "x"
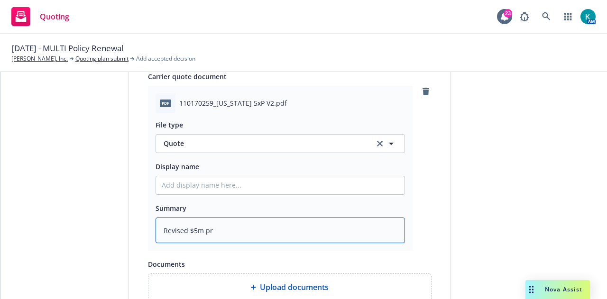
type textarea "Revised $5m pri"
type textarea "x"
type textarea "Revised $5m prim"
type textarea "x"
type textarea "Revised $5m prima"
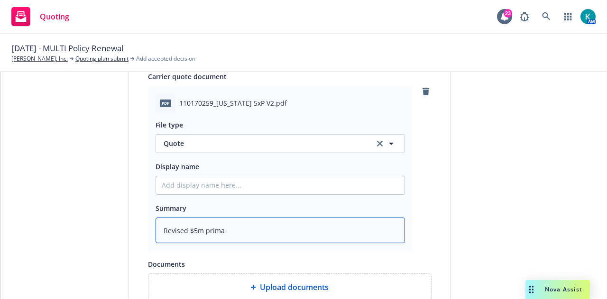
type textarea "x"
type textarea "Revised $5m primar"
type textarea "x"
type textarea "Revised $5m primary"
type textarea "x"
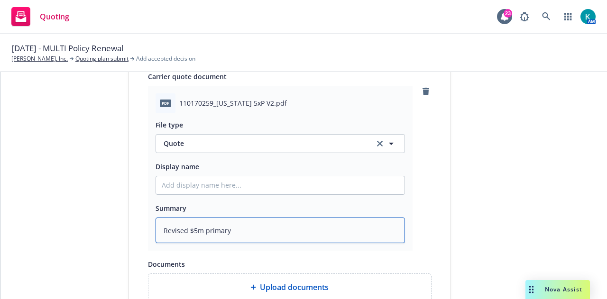
type textarea "Revised $5m primary"
type textarea "x"
type textarea "Revised $5m primary e"
type textarea "x"
type textarea "Revised $5m primary ex"
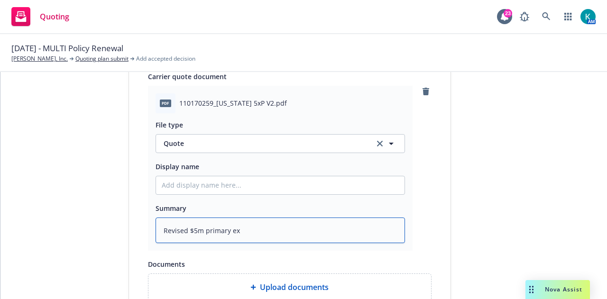
type textarea "x"
type textarea "Revised $5m primary exc"
type textarea "x"
type textarea "Revised $5m primary exce"
type textarea "x"
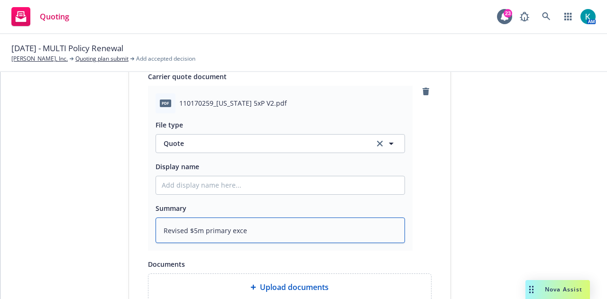
type textarea "Revised $5m primary exces"
type textarea "x"
type textarea "Revised $5m primary excess"
type textarea "x"
type textarea "Revised $5m primary excess"
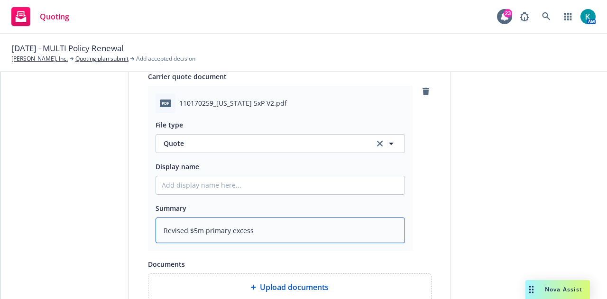
type textarea "x"
type textarea "Revised $5m primary excess -"
type textarea "x"
type textarea "Revised $5m primary excess -"
type textarea "x"
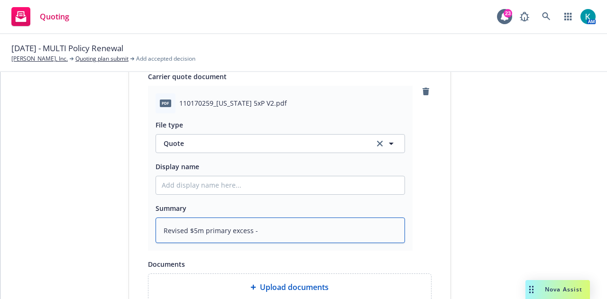
type textarea "Revised $5m primary excess - T"
type textarea "x"
type textarea "Revised $5m primary excess - Te"
type textarea "x"
type textarea "Revised $5m primary excess - Tex"
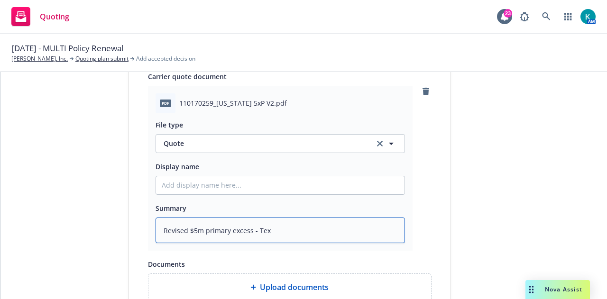
type textarea "x"
type textarea "Revised $5m primary excess - Texa"
type textarea "x"
type textarea "Revised $5m primary excess - [US_STATE]"
type textarea "x"
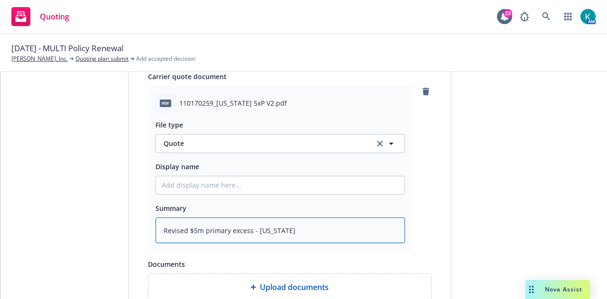
type textarea "Revised $5m primary excess - [US_STATE]"
type textarea "x"
type textarea "Revised $5m primary excess - [US_STATE] I"
type textarea "x"
type textarea "Revised $5m primary excess - [US_STATE] In"
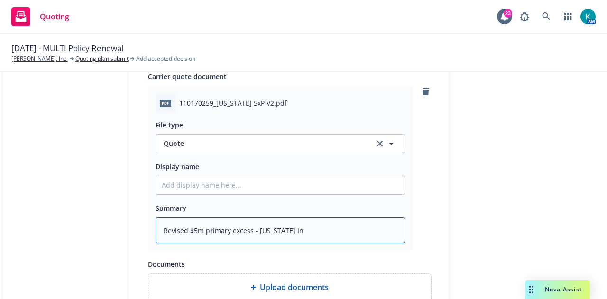
type textarea "x"
type textarea "Revised $5m primary excess - [US_STATE] Ins"
type textarea "x"
type textarea "Revised $5m primary excess - [US_STATE] Insu"
type textarea "x"
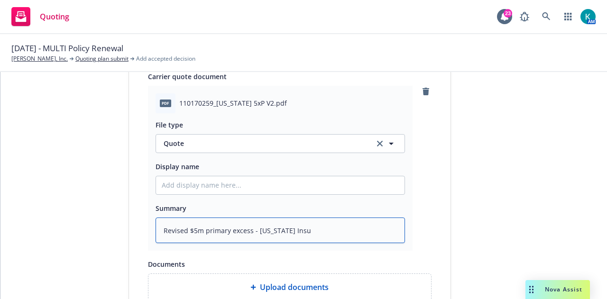
type textarea "Revised $5m primary excess - [US_STATE] Insur"
type textarea "x"
type textarea "Revised $5m primary excess - [US_STATE] Insuran"
type textarea "x"
type textarea "Revised $5m primary excess - [US_STATE] Insuranc"
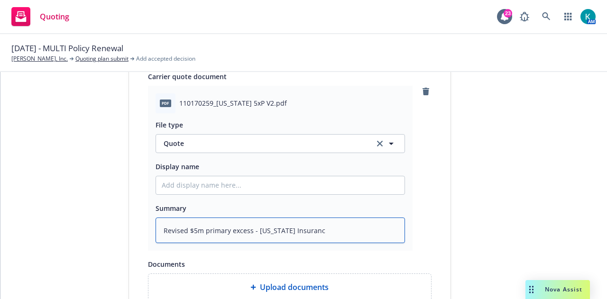
type textarea "x"
type textarea "Revised $5m primary excess - [US_STATE] Insurance"
type textarea "x"
type textarea "Revised $5m primary excess - [US_STATE] Insurance c"
type textarea "x"
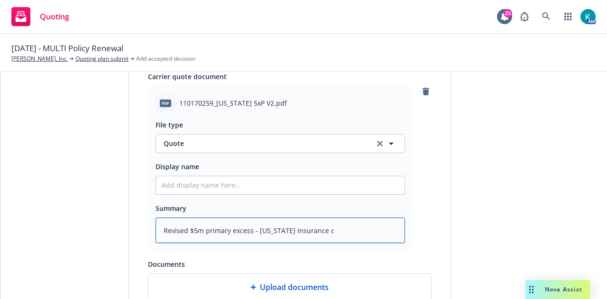
type textarea "Revised $5m primary excess - [US_STATE] Insurance co"
type textarea "x"
type textarea "Revised $5m primary excess - [US_STATE] Insurance com"
type textarea "x"
type textarea "Revised $5m primary excess - [US_STATE] Insurance comp"
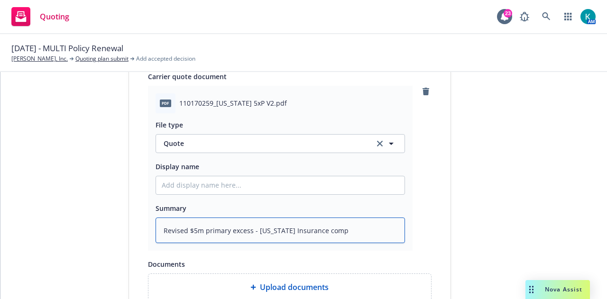
type textarea "x"
type textarea "Revised $5m primary excess - [US_STATE] Insurance compa"
type textarea "x"
type textarea "Revised $5m primary excess - [US_STATE] Insurance compan"
type textarea "x"
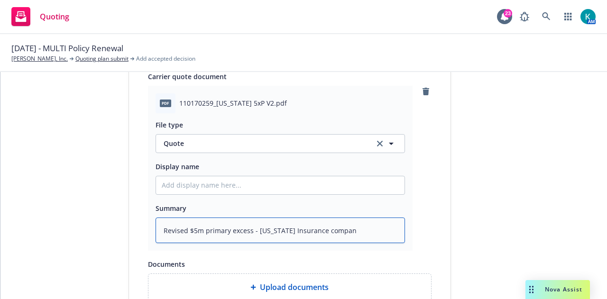
type textarea "Revised $5m primary excess - [US_STATE] Insurance compa"
type textarea "x"
type textarea "Revised $5m primary excess - [US_STATE] Insurance comp"
type textarea "x"
type textarea "Revised $5m primary excess - [US_STATE] Insurance com"
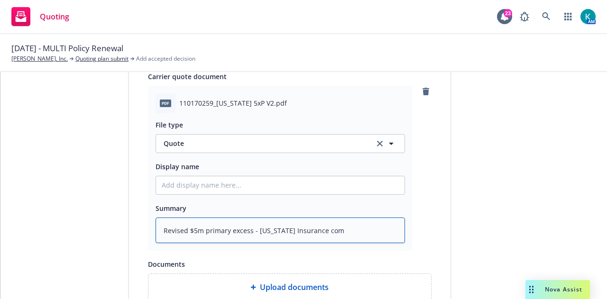
type textarea "x"
type textarea "Revised $5m primary excess - [US_STATE] Insurance co"
type textarea "x"
type textarea "Revised $5m primary excess - [US_STATE] Insurance c"
type textarea "x"
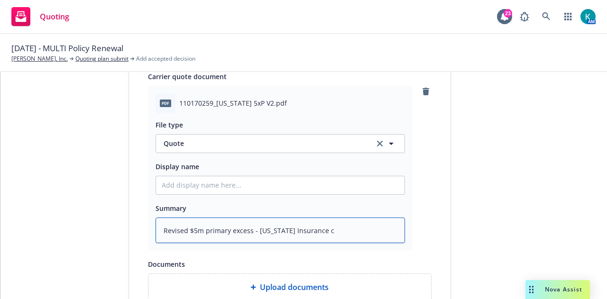
type textarea "Revised $5m primary excess - [US_STATE] Insurance"
type textarea "x"
type textarea "Revised $5m primary excess - [US_STATE] Insurance C"
type textarea "x"
type textarea "Revised $5m primary excess - [US_STATE] Insurance Co"
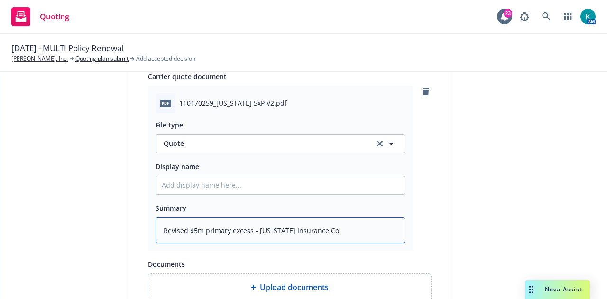
type textarea "x"
type textarea "Revised $5m primary excess - [US_STATE] Insurance Comp"
type textarea "x"
type textarea "Revised $5m primary excess - [US_STATE] Insurance Compa"
type textarea "x"
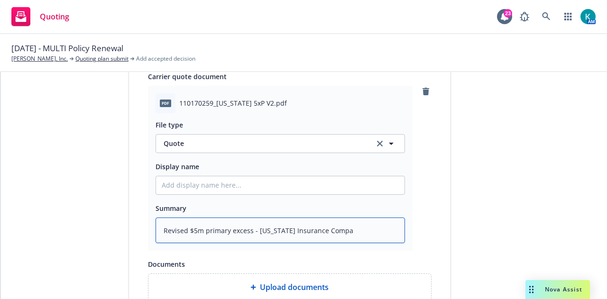
type textarea "Revised $5m primary excess - [US_STATE] Insurance Compan"
type textarea "x"
type textarea "Revised $5m primary excess - [US_STATE] Insurance Company"
type textarea "x"
type textarea "Revised $5m primary excess - [US_STATE] Insurance Company"
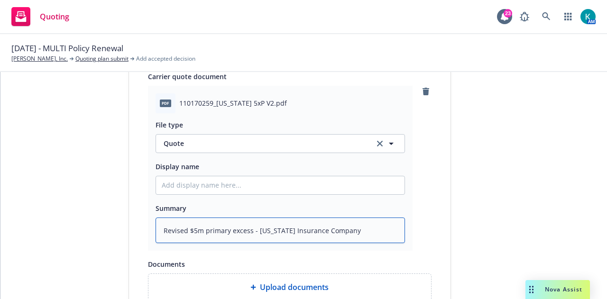
drag, startPoint x: 182, startPoint y: 225, endPoint x: 192, endPoint y: 233, distance: 12.5
click at [183, 225] on textarea "Revised $5m primary excess - [US_STATE] Insurance Company" at bounding box center [281, 231] width 250 height 26
type textarea "x"
type textarea "Revised $5m primary excess - [US_STATE] Insurance Company"
type textarea "x"
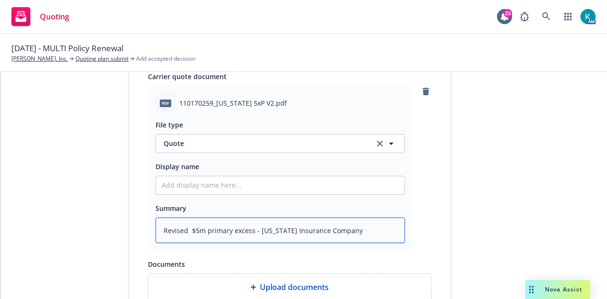
type textarea "Revised q $5m primary excess - [US_STATE] Insurance Company"
type textarea "x"
type textarea "Revised qu $5m primary excess - [US_STATE] Insurance Company"
type textarea "x"
type textarea "Revised quo $5m primary excess - [US_STATE] Insurance Company"
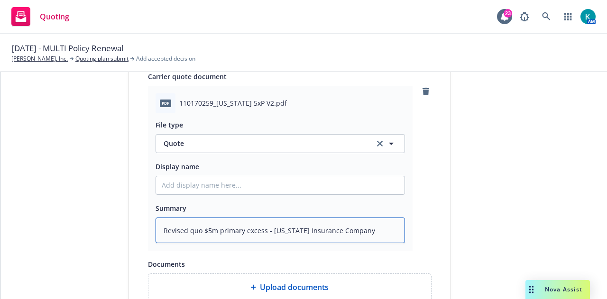
type textarea "x"
type textarea "Revised quot $5m primary excess - [US_STATE] Insurance Company"
type textarea "x"
type textarea "Revised quote $5m primary excess - [US_STATE] Insurance Company"
type textarea "x"
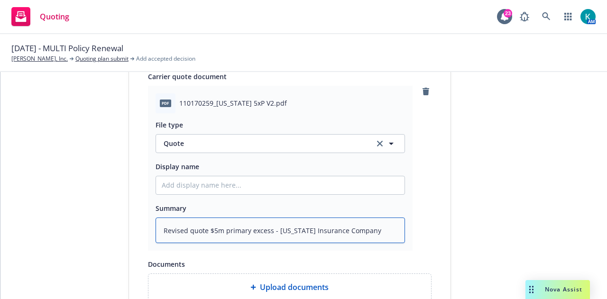
type textarea "Revised quote $5m primary excess - [US_STATE] Insurance Company"
type textarea "x"
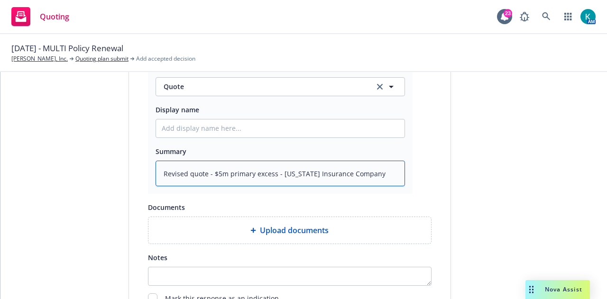
scroll to position [584, 0]
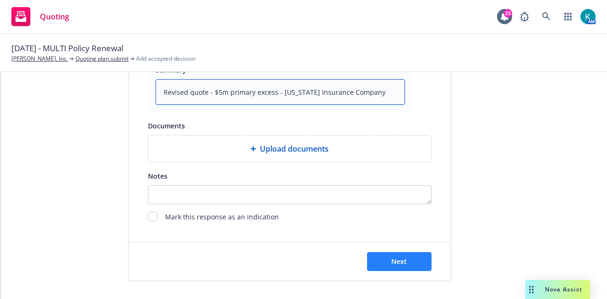
type textarea "Revised quote - $5m primary excess - [US_STATE] Insurance Company"
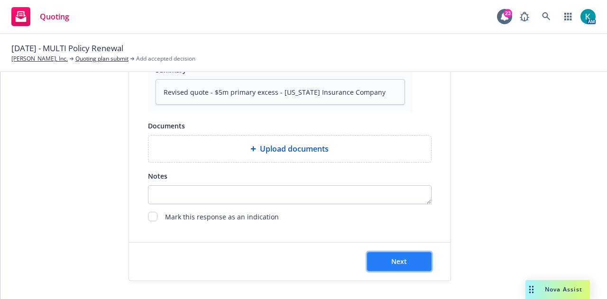
click at [414, 261] on button "Next" at bounding box center [399, 261] width 65 height 19
type textarea "x"
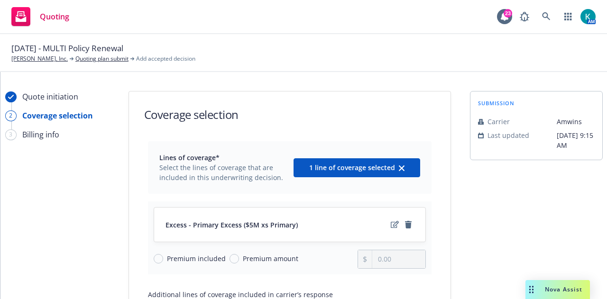
scroll to position [128, 0]
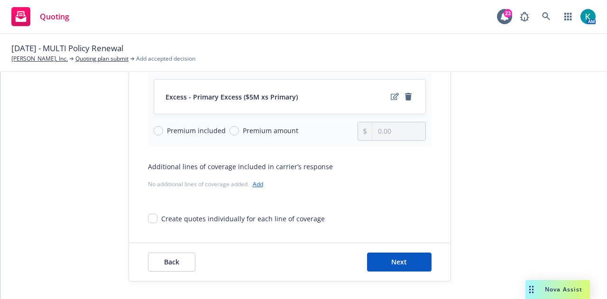
click at [289, 126] on span "Premium amount" at bounding box center [271, 131] width 56 height 10
click at [239, 126] on input "Premium amount" at bounding box center [234, 130] width 9 height 9
radio input "true"
type input "0.00"
click at [410, 127] on input "0.00" at bounding box center [399, 131] width 53 height 18
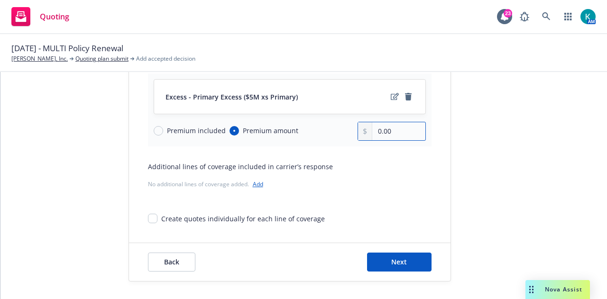
drag, startPoint x: 410, startPoint y: 131, endPoint x: 364, endPoint y: 132, distance: 45.6
click at [365, 132] on div "0.00" at bounding box center [392, 131] width 68 height 19
type input "271,688.00"
click at [412, 176] on div "Additional lines of coverage included in carrier’s response No additional lines…" at bounding box center [290, 176] width 284 height 29
click at [406, 258] on button "Next" at bounding box center [399, 262] width 65 height 19
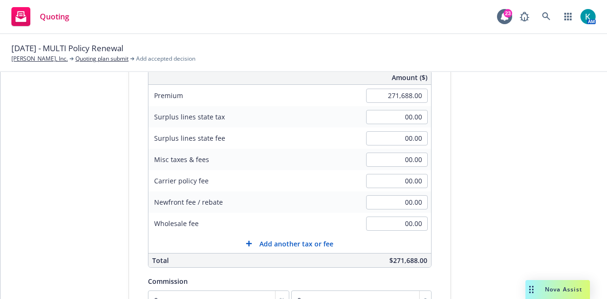
click at [390, 171] on div "00.00" at bounding box center [397, 181] width 68 height 21
click at [398, 178] on input "00.00" at bounding box center [397, 181] width 62 height 14
type input "1,500.00"
click at [521, 190] on div "submission Carrier [PERSON_NAME] Last updated [DATE] 9:15 AM" at bounding box center [536, 193] width 133 height 460
click at [385, 162] on input "00.00" at bounding box center [397, 160] width 62 height 14
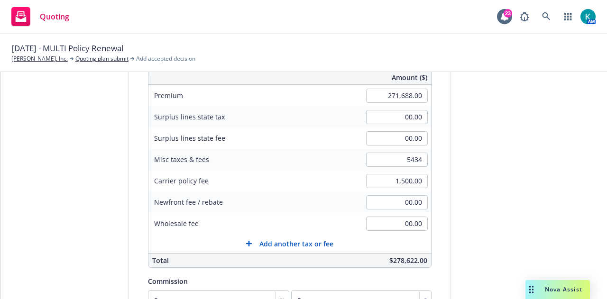
type input "5,434.00"
click at [547, 208] on div "submission Carrier [PERSON_NAME] Last updated [DATE] 9:15 AM" at bounding box center [536, 193] width 133 height 460
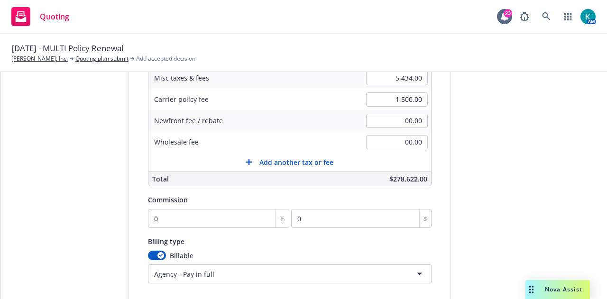
scroll to position [270, 0]
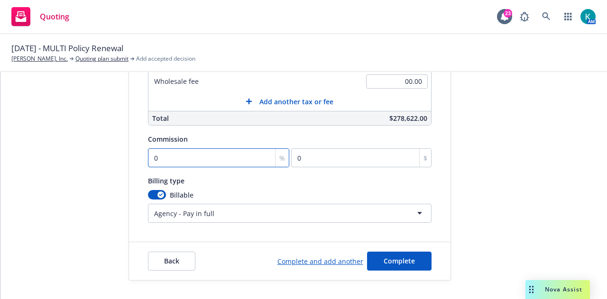
type input "1"
type input "2716.88"
type input "10"
type input "27168.8"
type input "10"
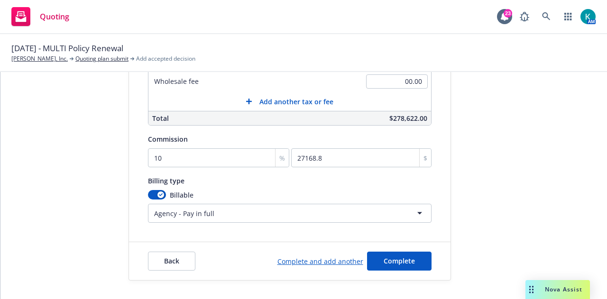
click at [461, 142] on div "Quote initiation Coverage selection 3 Billing info Add billing information Surp…" at bounding box center [304, 51] width 584 height 460
click at [400, 260] on span "Complete" at bounding box center [399, 261] width 31 height 9
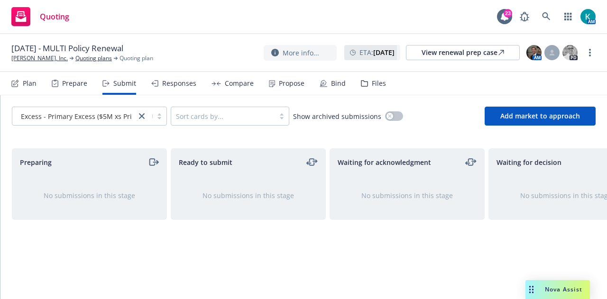
click at [372, 80] on div "Files" at bounding box center [379, 84] width 14 height 8
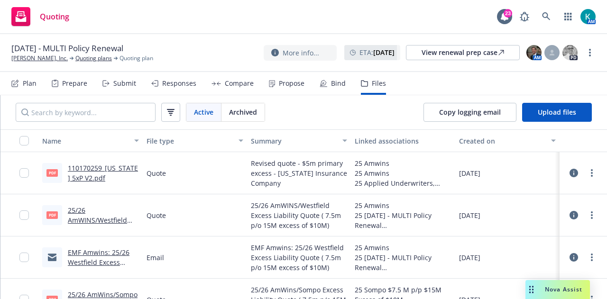
click at [279, 85] on div "Propose" at bounding box center [292, 84] width 26 height 8
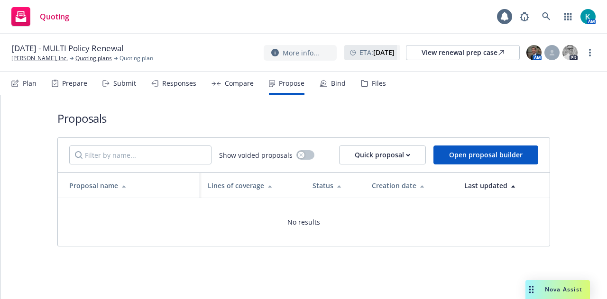
click at [250, 83] on div "Compare" at bounding box center [239, 84] width 29 height 8
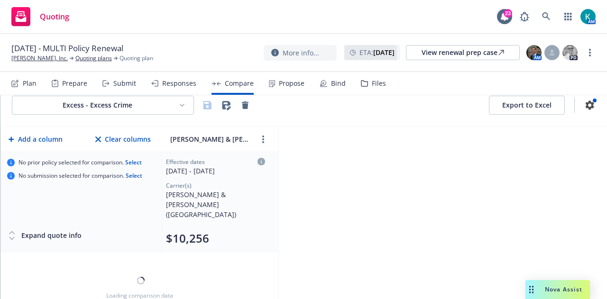
scroll to position [19, 0]
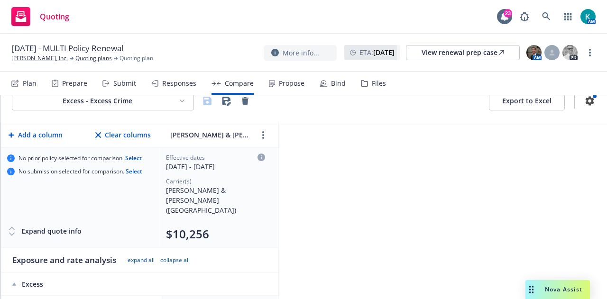
click at [184, 90] on div "Responses" at bounding box center [173, 83] width 45 height 23
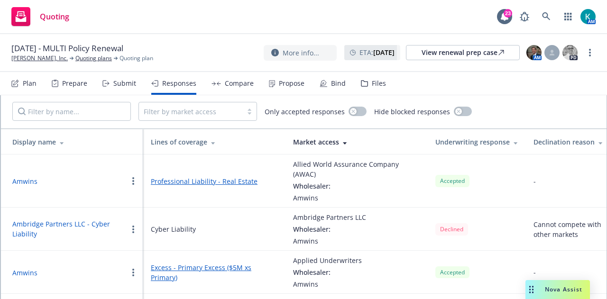
scroll to position [142, 0]
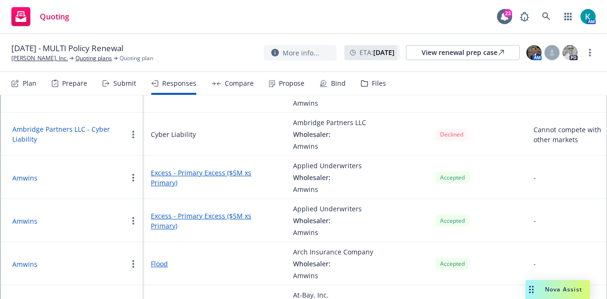
drag, startPoint x: 553, startPoint y: 269, endPoint x: 531, endPoint y: 270, distance: 22.3
click at [552, 267] on td "-" at bounding box center [568, 263] width 85 height 43
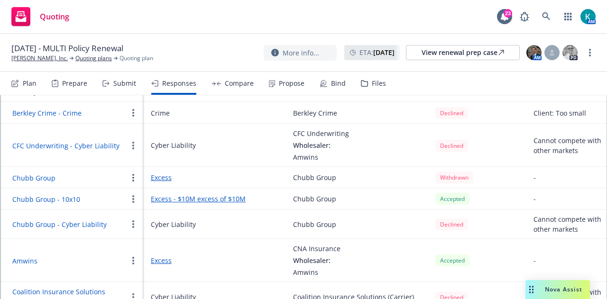
scroll to position [522, 0]
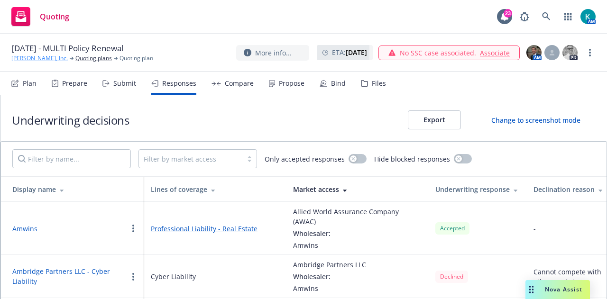
click at [44, 57] on link "[PERSON_NAME], Inc." at bounding box center [39, 58] width 56 height 9
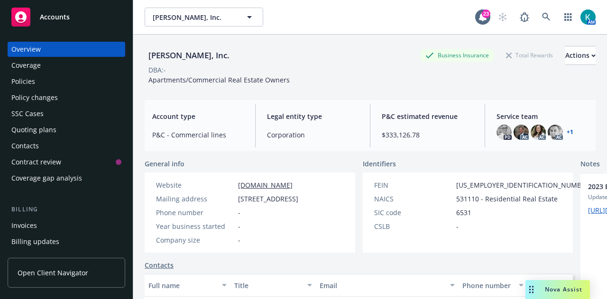
click at [22, 36] on div "Overview Coverage Policies Policy changes SSC Cases Quoting plans Contacts Cont…" at bounding box center [66, 164] width 133 height 269
click at [27, 28] on link "Accounts" at bounding box center [67, 17] width 118 height 27
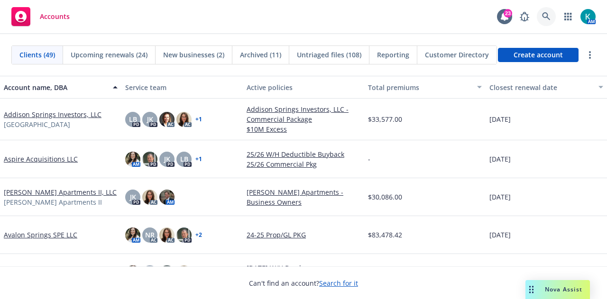
click at [550, 18] on icon at bounding box center [546, 16] width 9 height 9
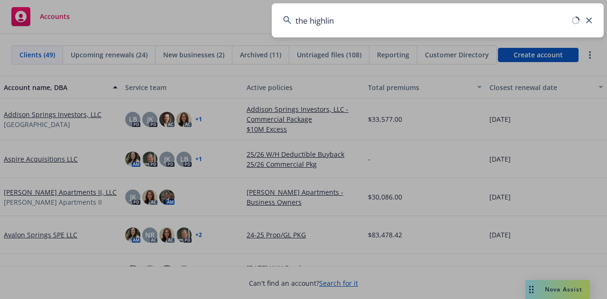
type input "the highline"
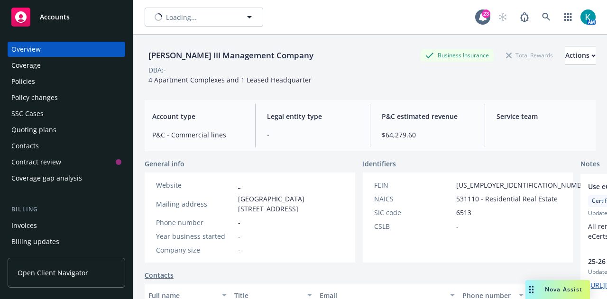
type input "William Wilson III Management Company"
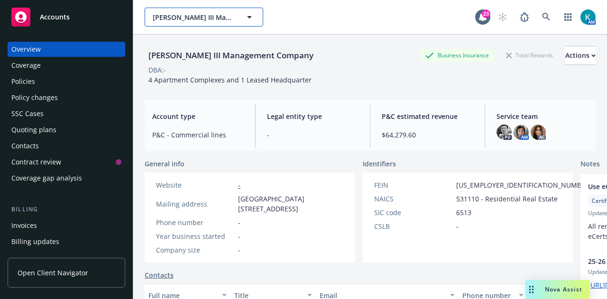
click at [212, 18] on span "William Wilson III Management Company" at bounding box center [194, 17] width 82 height 10
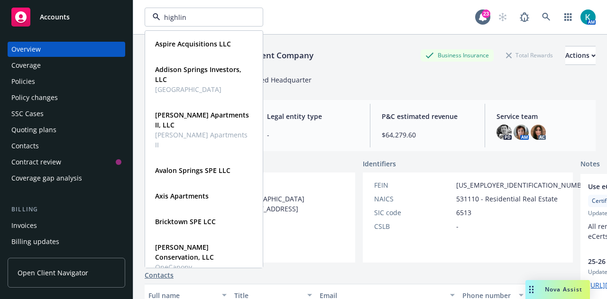
type input "highline"
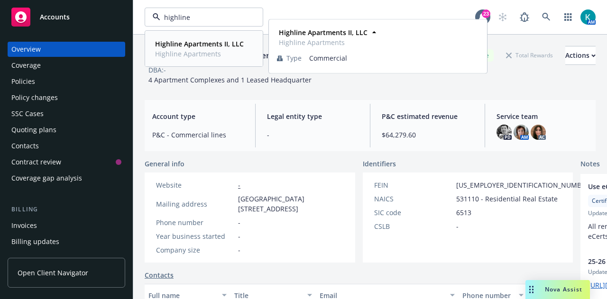
click at [212, 49] on span "Highline Apartments" at bounding box center [199, 54] width 89 height 10
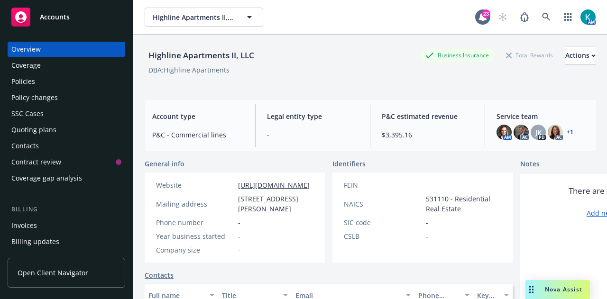
click at [89, 73] on div "Overview Coverage Policies Policy changes SSC Cases Quoting plans Contacts Cont…" at bounding box center [67, 114] width 118 height 144
click at [88, 84] on div "Policies" at bounding box center [66, 81] width 110 height 15
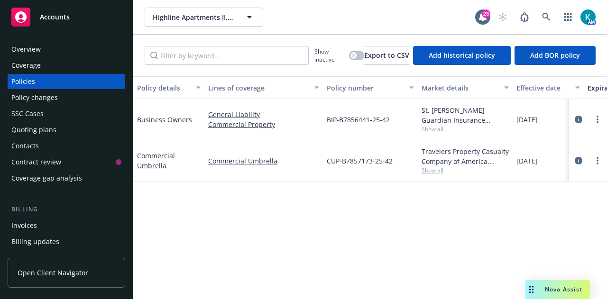
click at [464, 238] on div "Policy details Lines of coverage Policy number Market details Effective date Ex…" at bounding box center [370, 184] width 474 height 216
click at [186, 119] on link "Business Owners" at bounding box center [164, 119] width 55 height 9
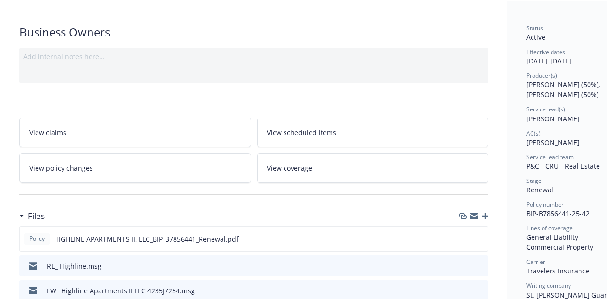
scroll to position [95, 0]
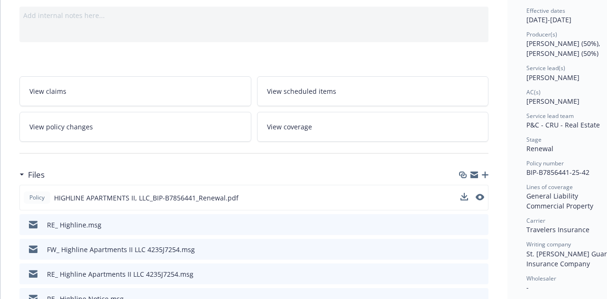
click at [482, 199] on button at bounding box center [480, 198] width 9 height 10
click at [482, 195] on icon "preview file" at bounding box center [479, 197] width 9 height 7
click at [482, 196] on icon "preview file" at bounding box center [479, 197] width 9 height 7
